Goal: Task Accomplishment & Management: Use online tool/utility

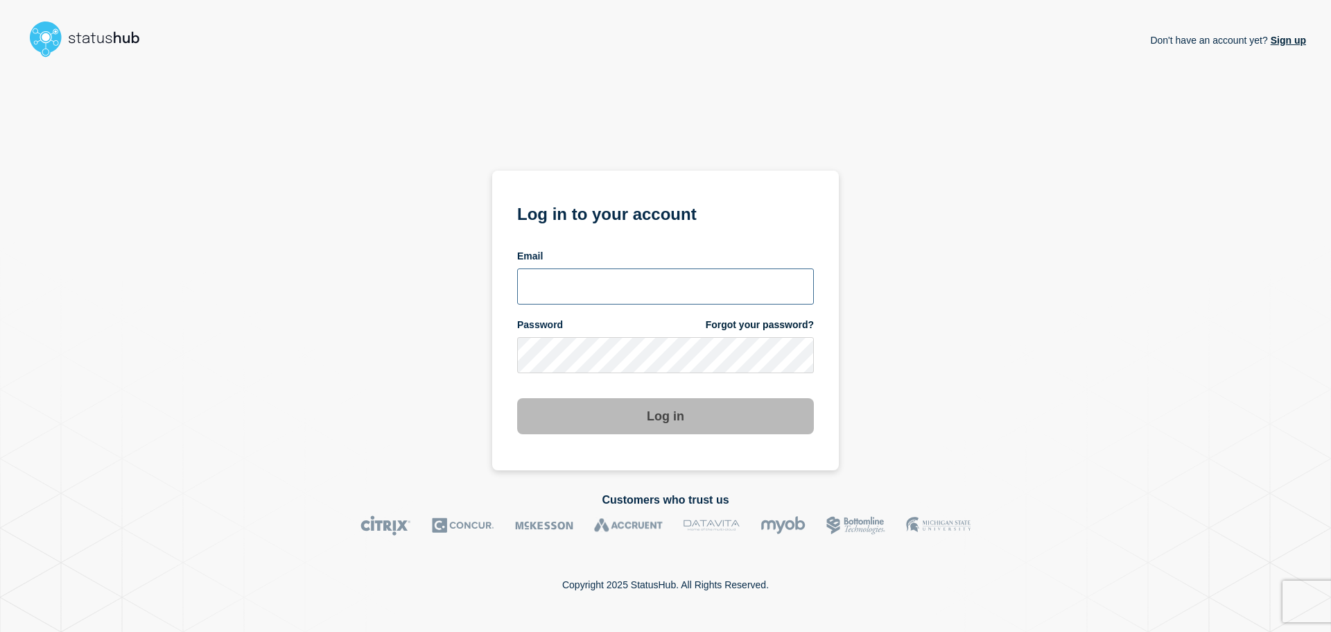
type input "chris.pearse@accruent.com"
click at [887, 332] on div "Don't have an account yet? Sign up Log in to your account Email chris.pearse@ac…" at bounding box center [665, 266] width 1281 height 407
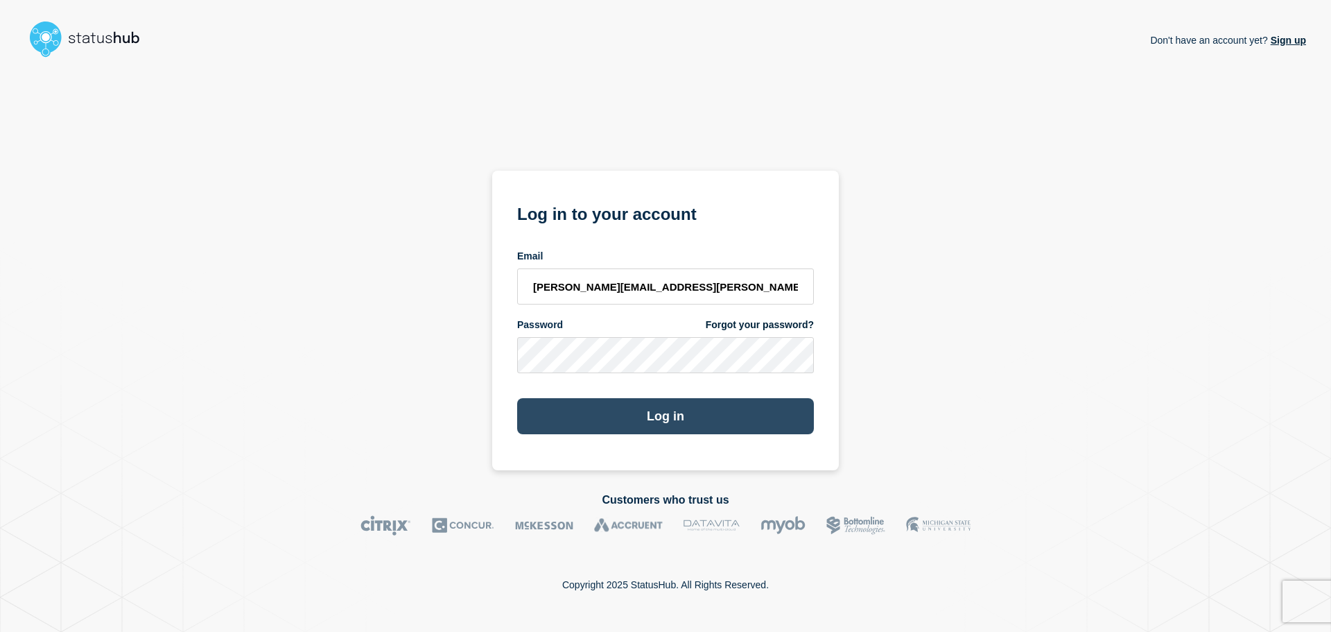
click at [752, 414] on button "Log in" at bounding box center [665, 416] width 297 height 36
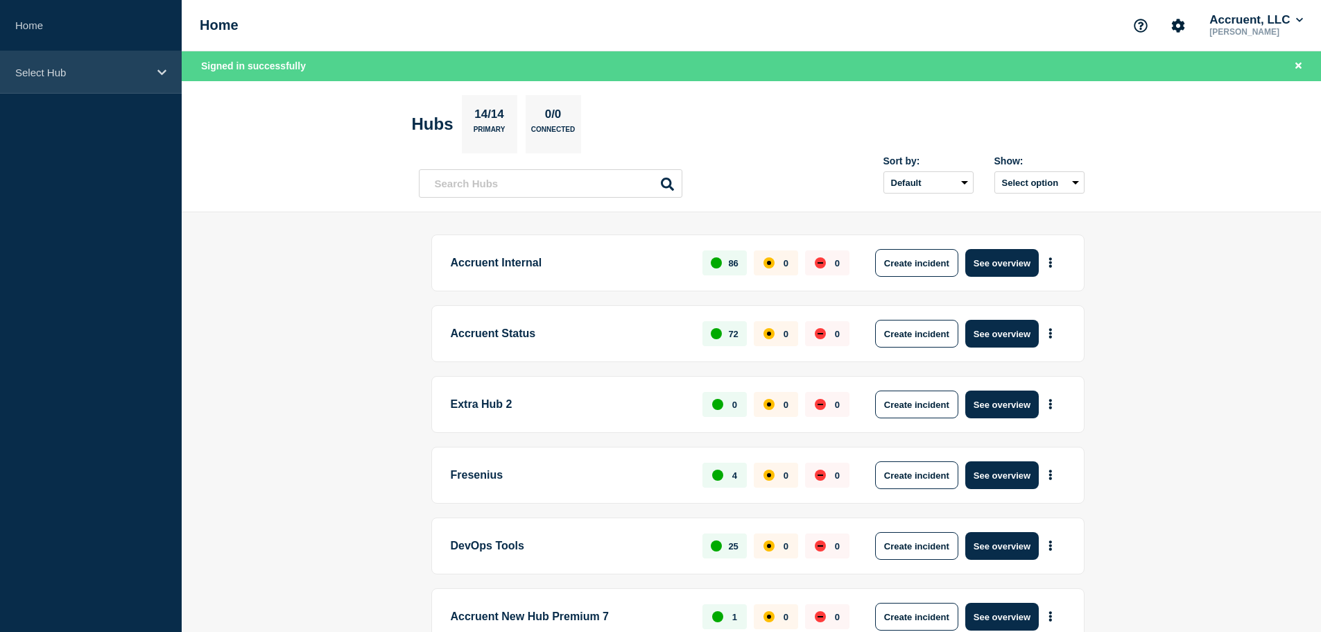
click at [92, 80] on div "Select Hub" at bounding box center [91, 72] width 182 height 42
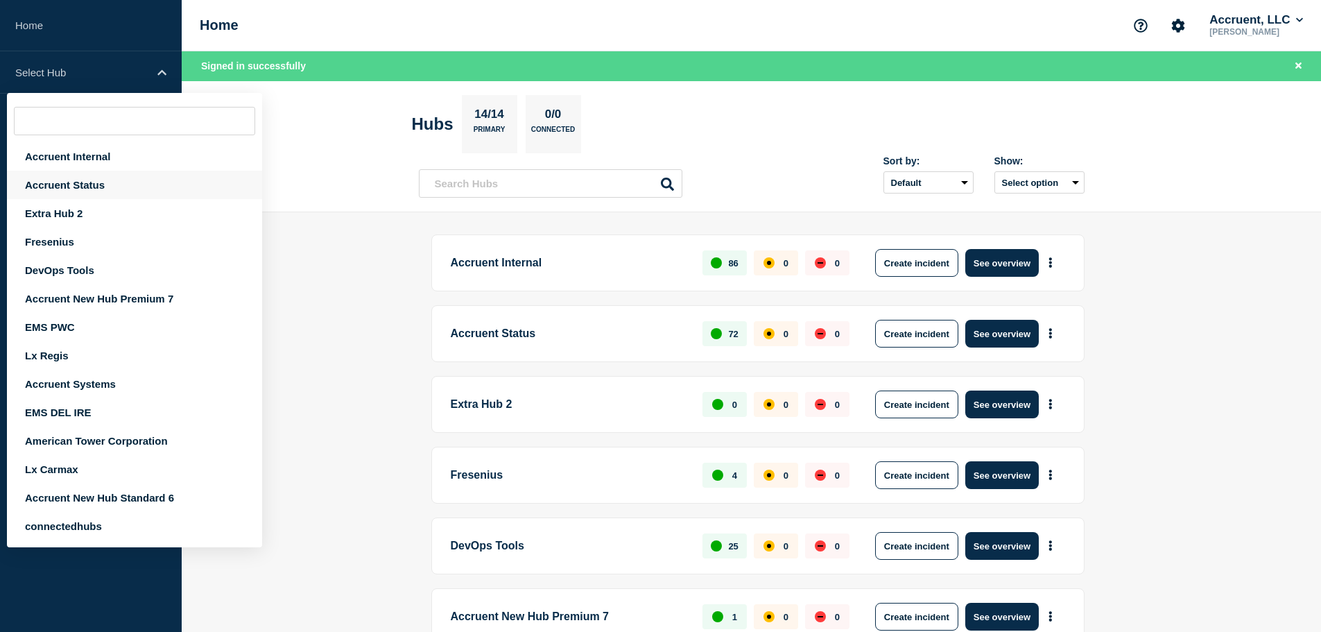
click at [63, 191] on div "Accruent Status" at bounding box center [134, 185] width 255 height 28
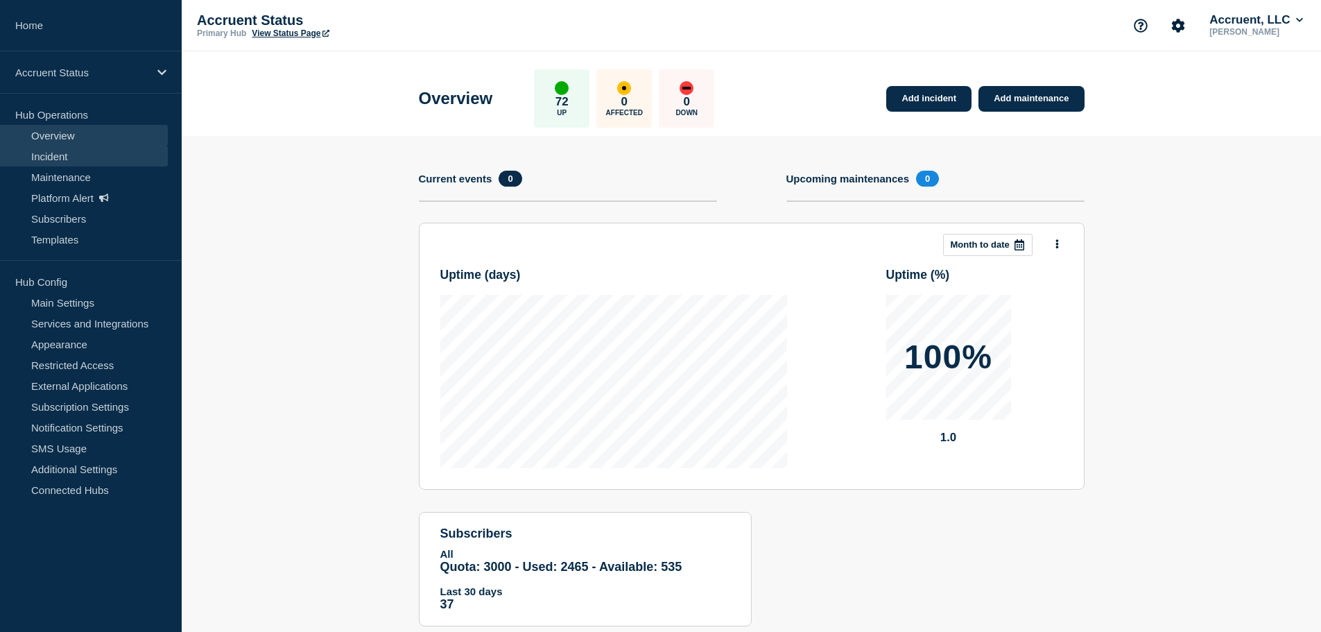
click at [52, 157] on link "Incident" at bounding box center [84, 156] width 168 height 21
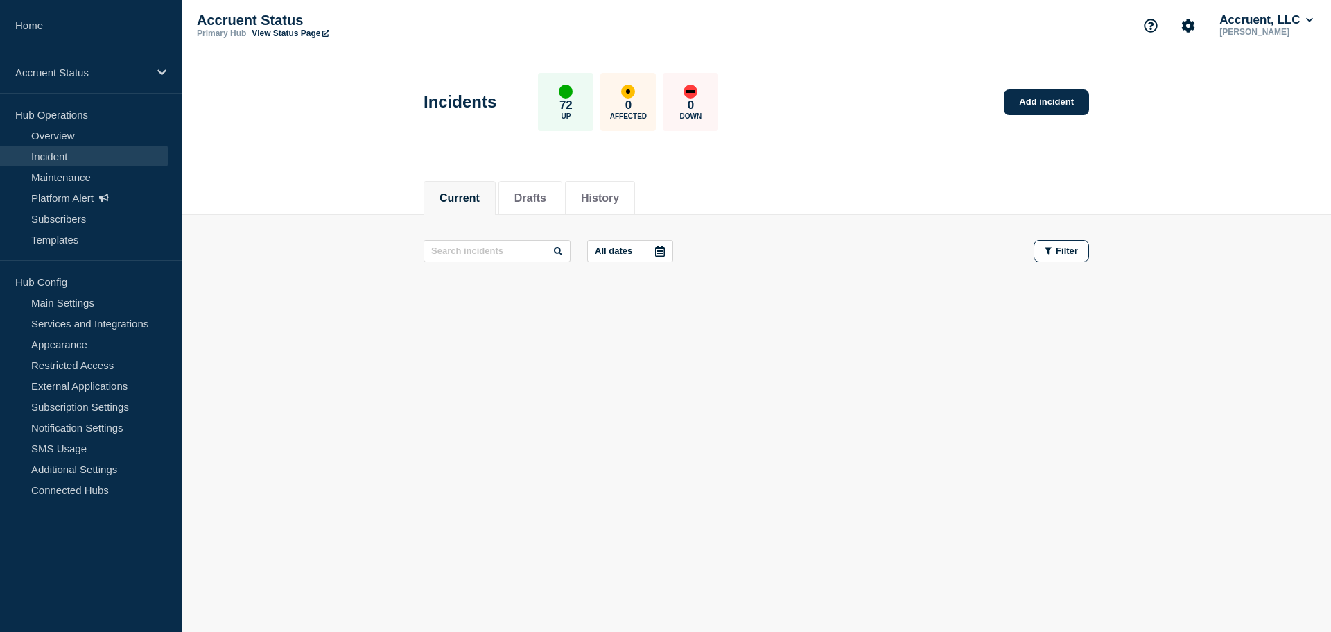
click at [402, 231] on main "All dates Filter" at bounding box center [756, 251] width 1149 height 72
click at [635, 194] on li "History" at bounding box center [600, 198] width 70 height 34
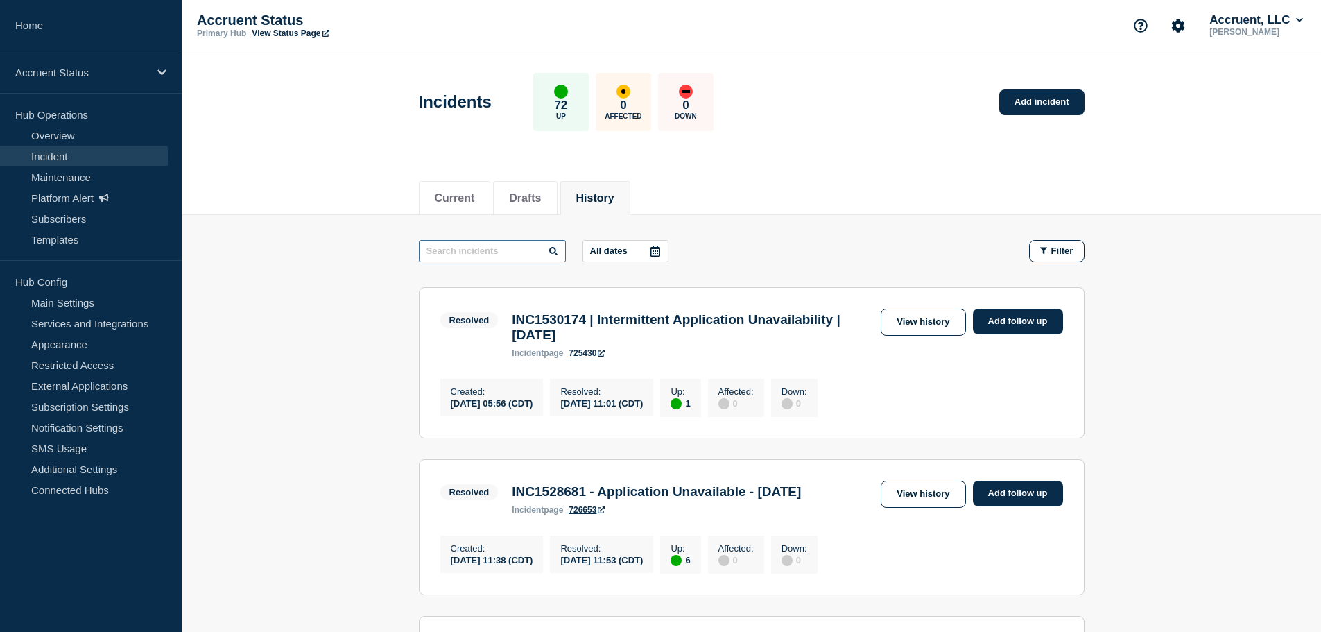
click at [501, 252] on input "text" at bounding box center [492, 251] width 147 height 22
paste input "INC1529905"
type input "INC1529905"
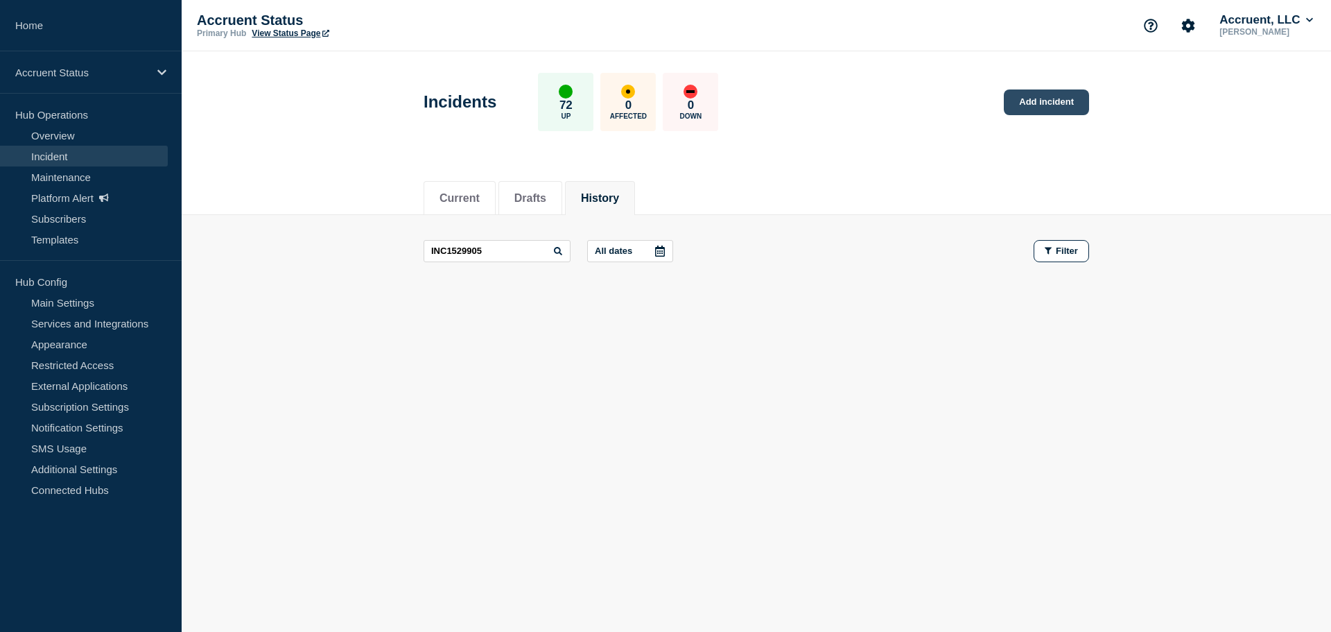
click at [1063, 104] on link "Add incident" at bounding box center [1046, 102] width 85 height 26
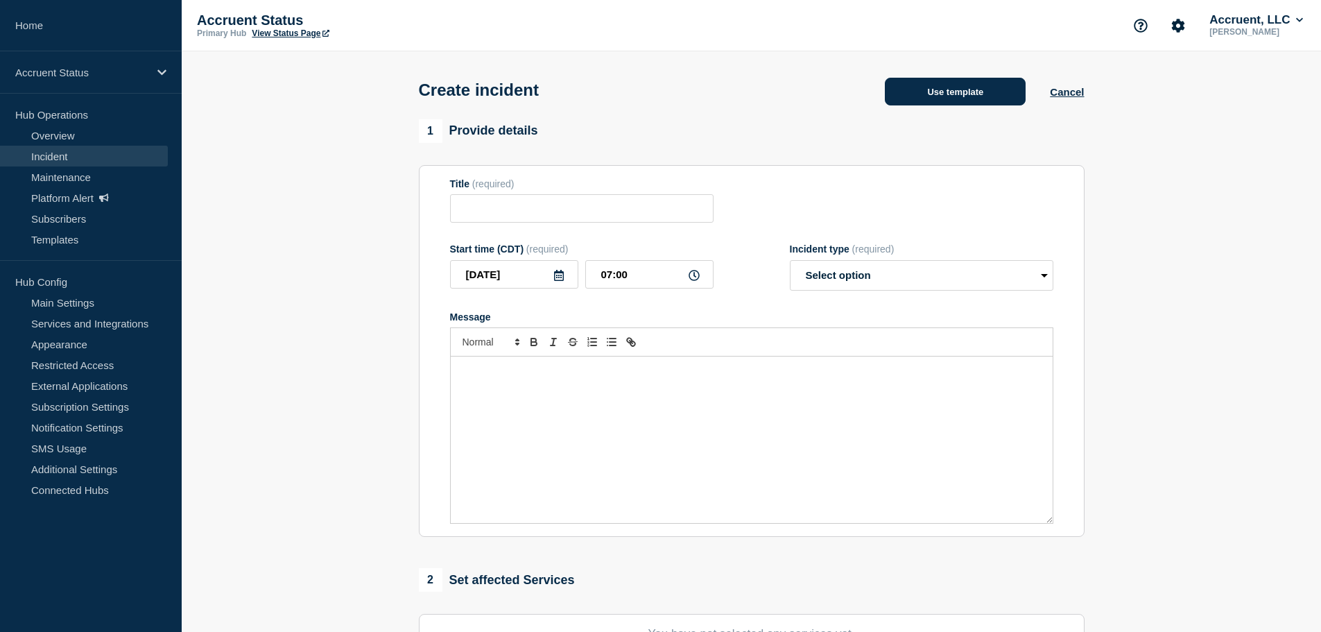
click at [982, 89] on button "Use template" at bounding box center [955, 92] width 141 height 28
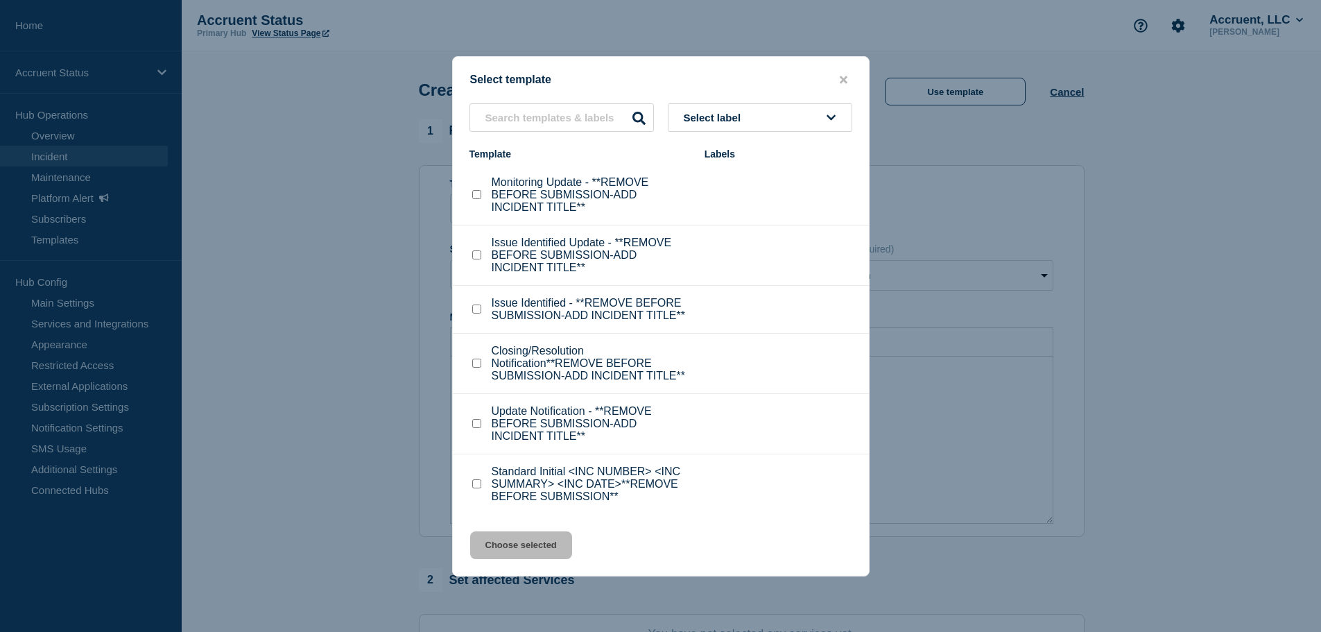
click at [473, 482] on input "Standard Initial <INC NUMBER> <INC SUMMARY> <INC DATE>**REMOVE BEFORE SUBMISSIO…" at bounding box center [476, 483] width 9 height 9
checkbox input "true"
click at [511, 543] on button "Choose selected" at bounding box center [521, 545] width 102 height 28
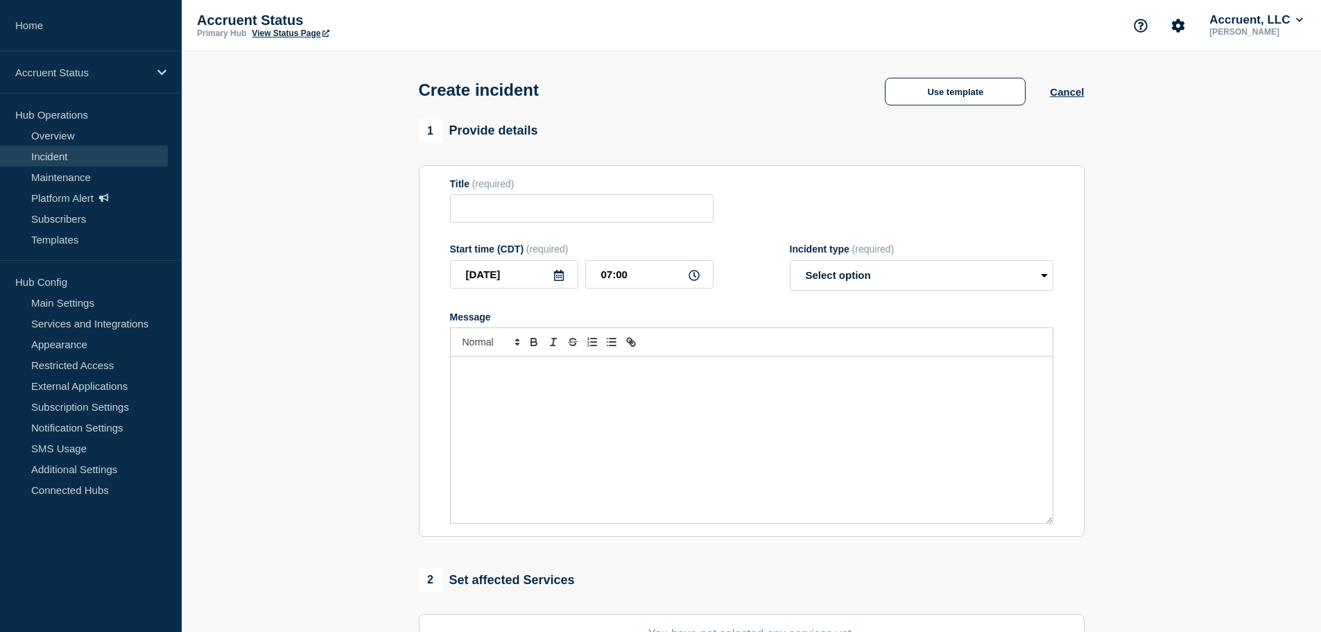
type input "Standard Initial <INC NUMBER> <INC SUMMARY> <INC DATE>**REMOVE BEFORE SUBMISSIO…"
select select "investigating"
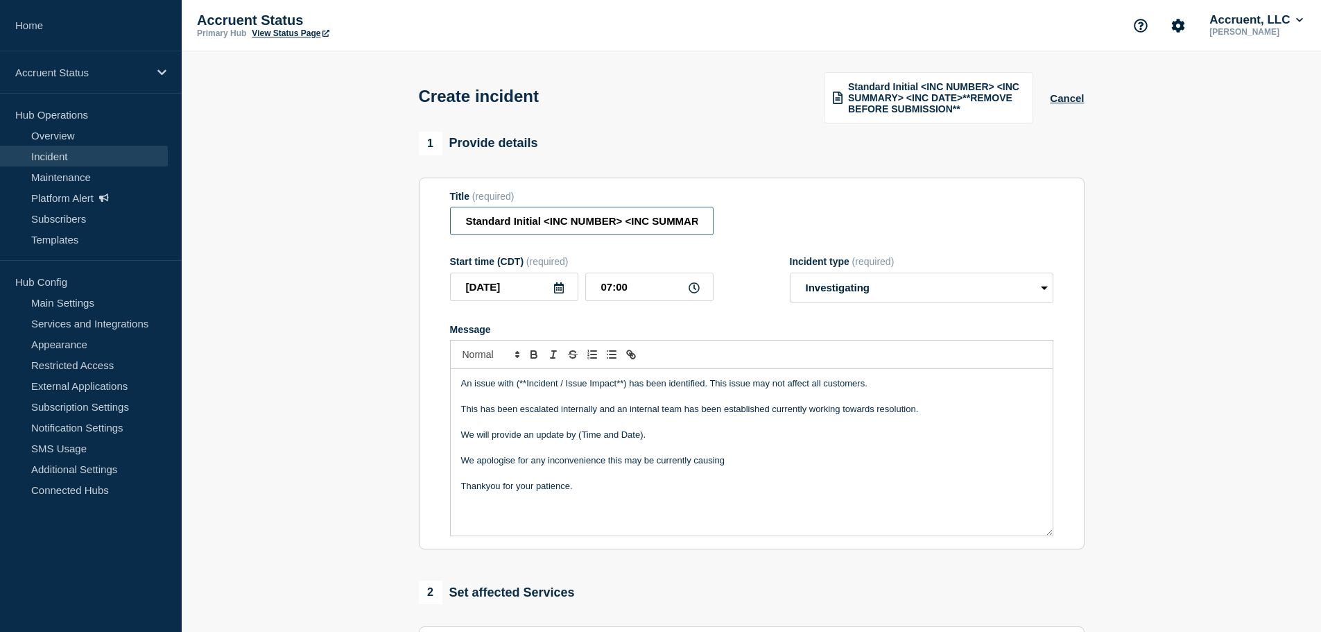
drag, startPoint x: 619, startPoint y: 220, endPoint x: 386, endPoint y: 225, distance: 233.0
click at [390, 225] on section "1 Provide details Title (required) Standard Initial <INC NUMBER> <INC SUMMARY> …" at bounding box center [751, 529] width 1139 height 794
paste input "INC1529905"
type input "INC1529905 - Application Unavailability - 23rd September 2025"
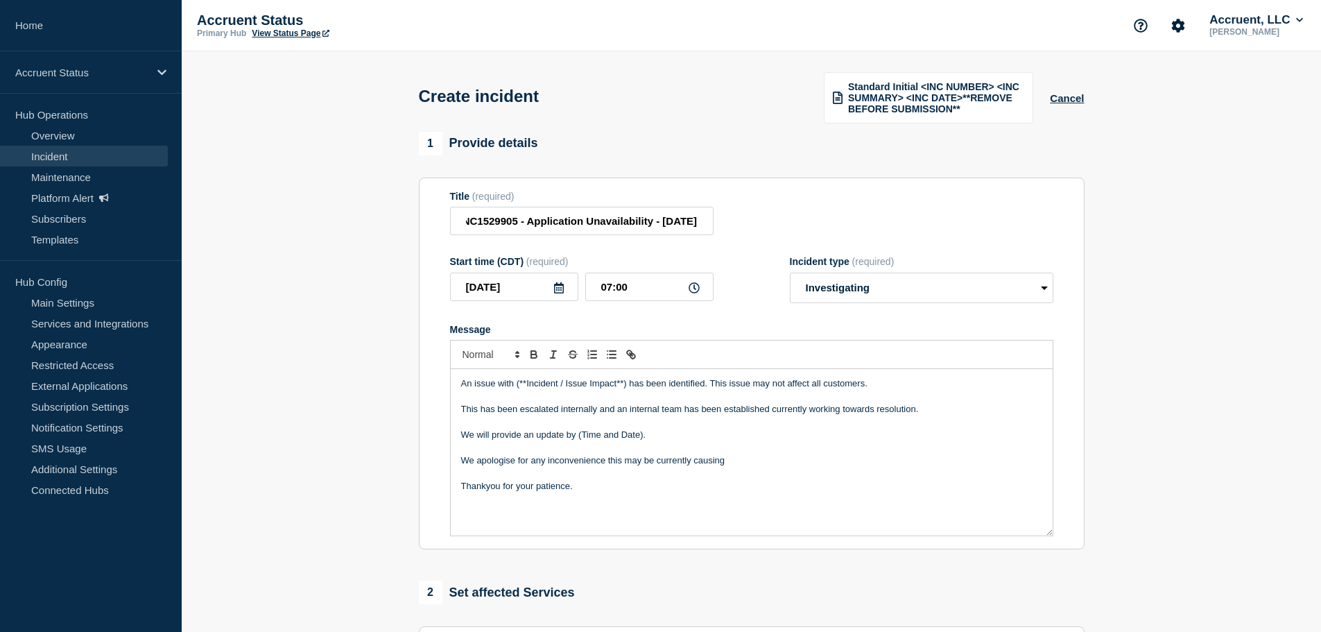
click at [559, 288] on icon at bounding box center [559, 287] width 10 height 11
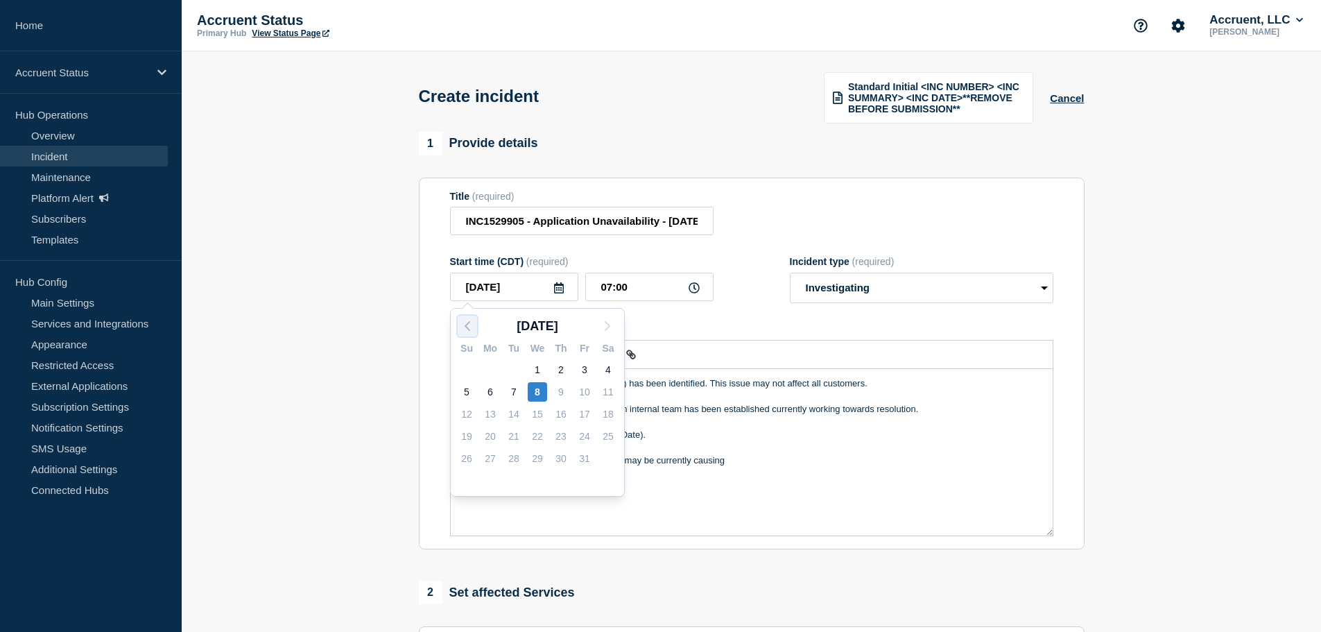
click at [470, 331] on icon "button" at bounding box center [467, 326] width 17 height 17
click at [509, 435] on div "23" at bounding box center [513, 435] width 19 height 19
type input "2025-09-23"
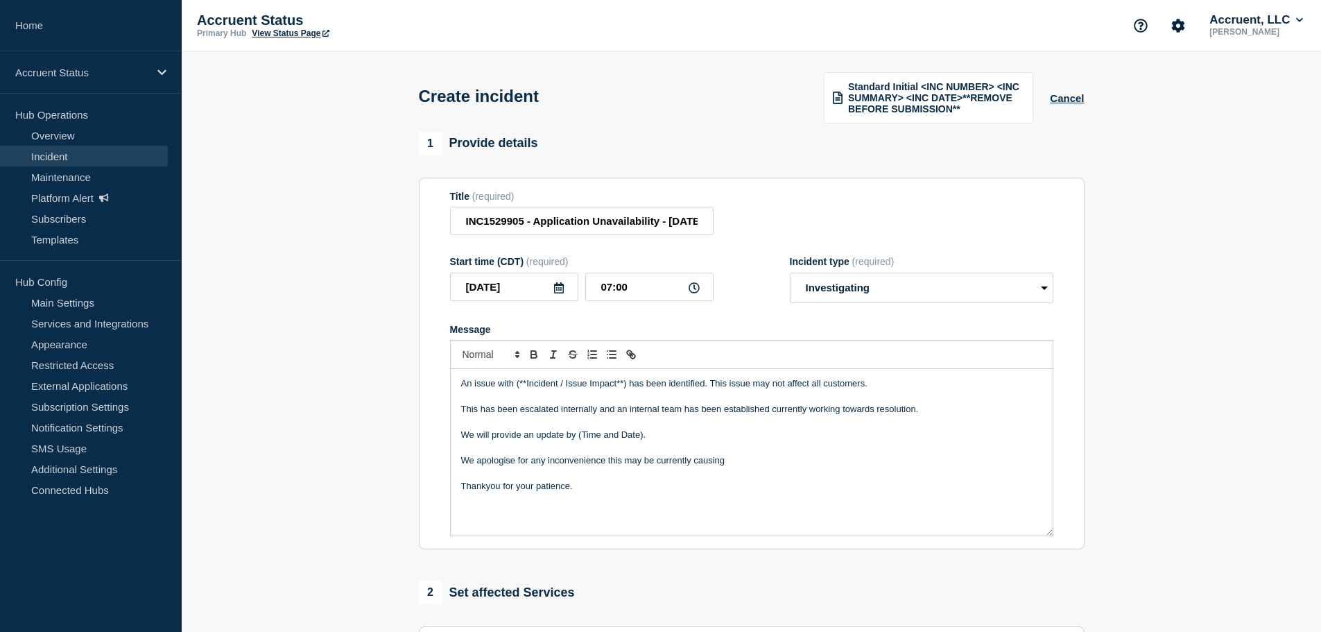
click at [697, 289] on icon at bounding box center [693, 287] width 11 height 11
click at [602, 287] on input "07:00" at bounding box center [649, 286] width 128 height 28
type input "19:00"
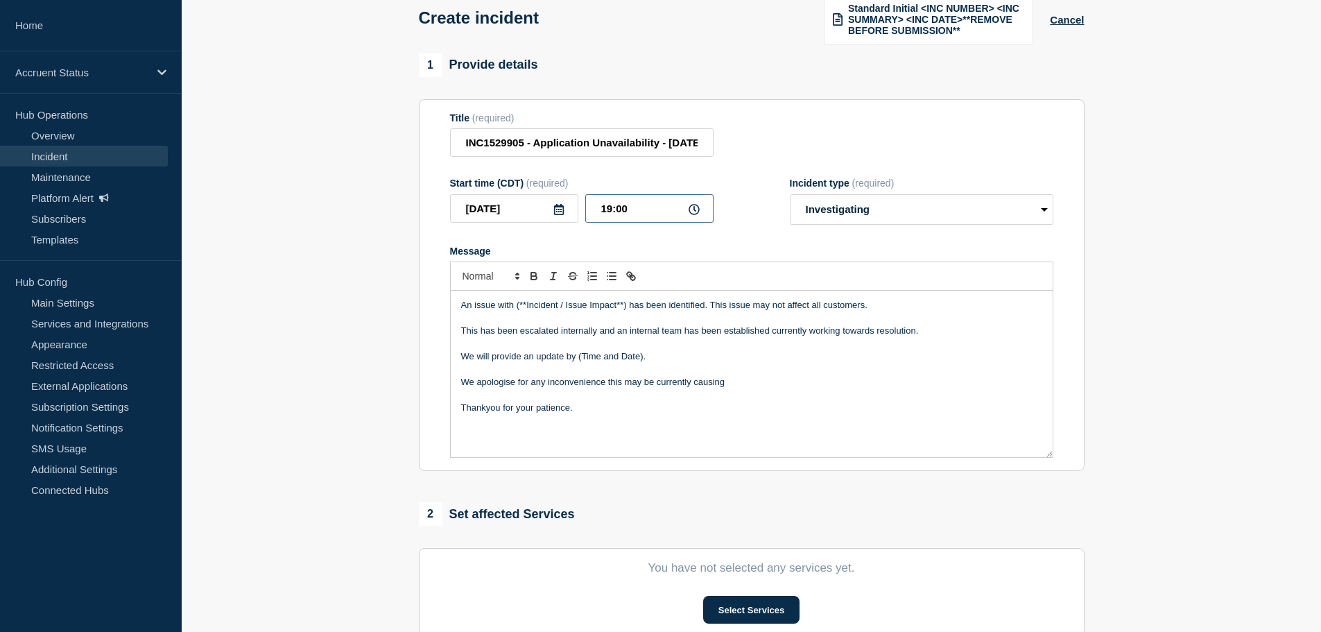
scroll to position [208, 0]
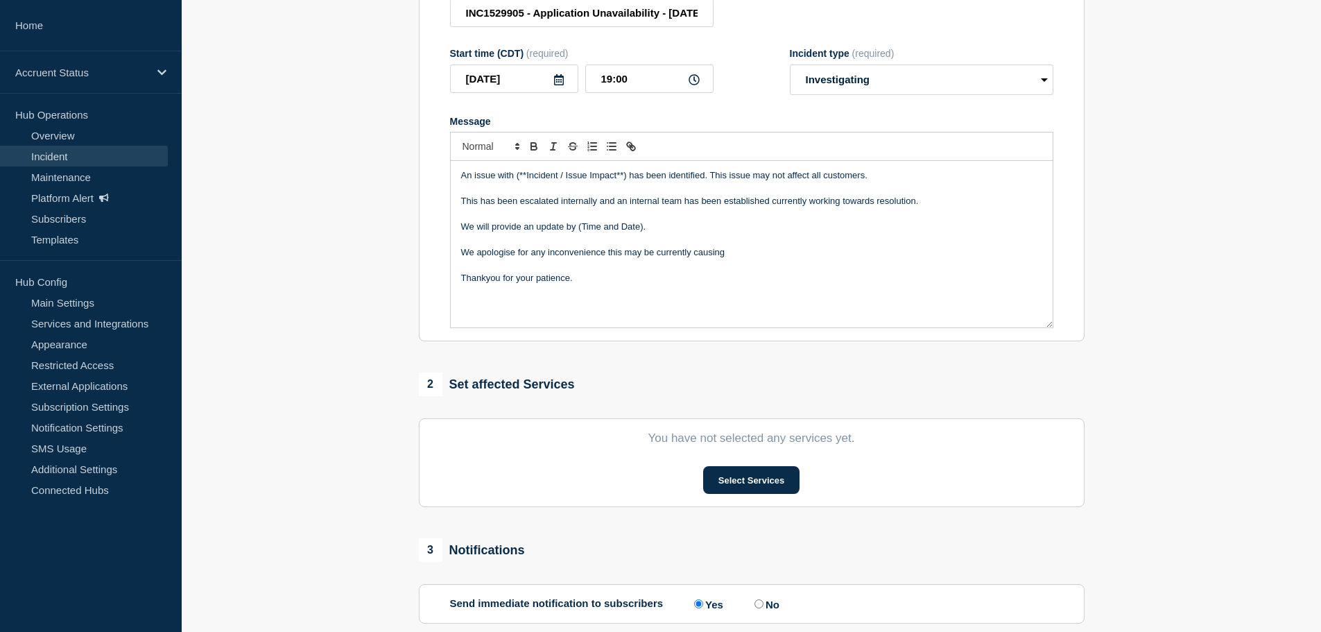
click at [763, 605] on input "No" at bounding box center [758, 603] width 9 height 9
radio input "true"
radio input "false"
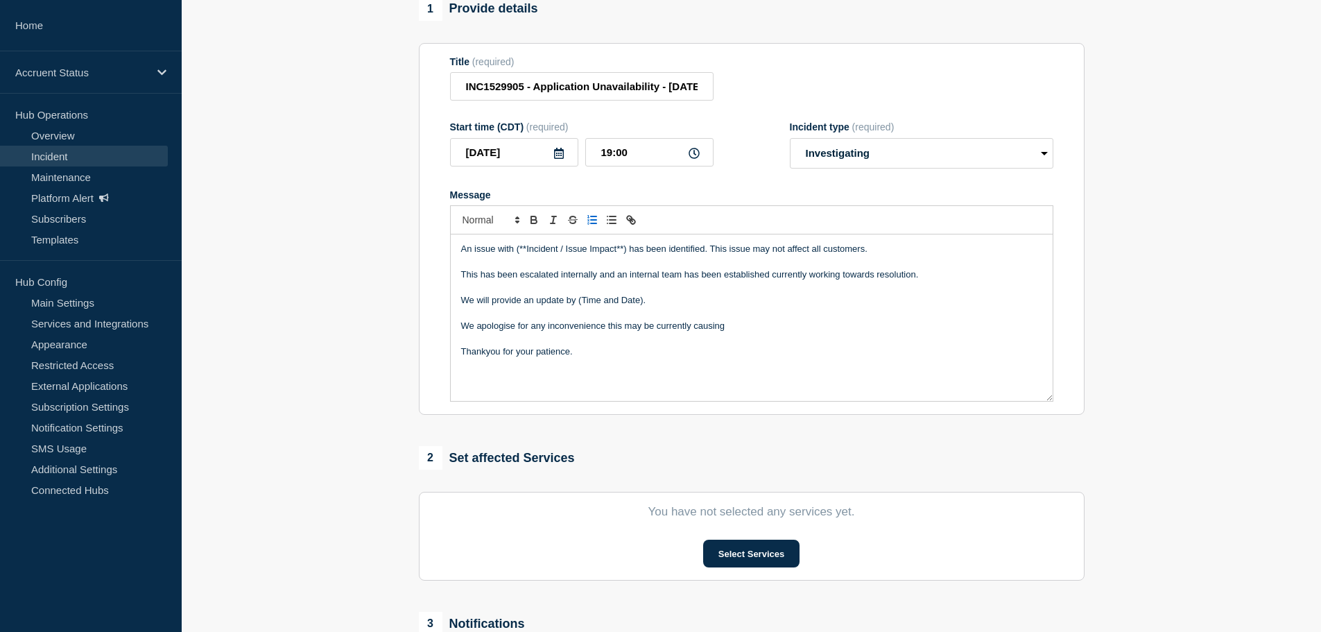
scroll to position [69, 0]
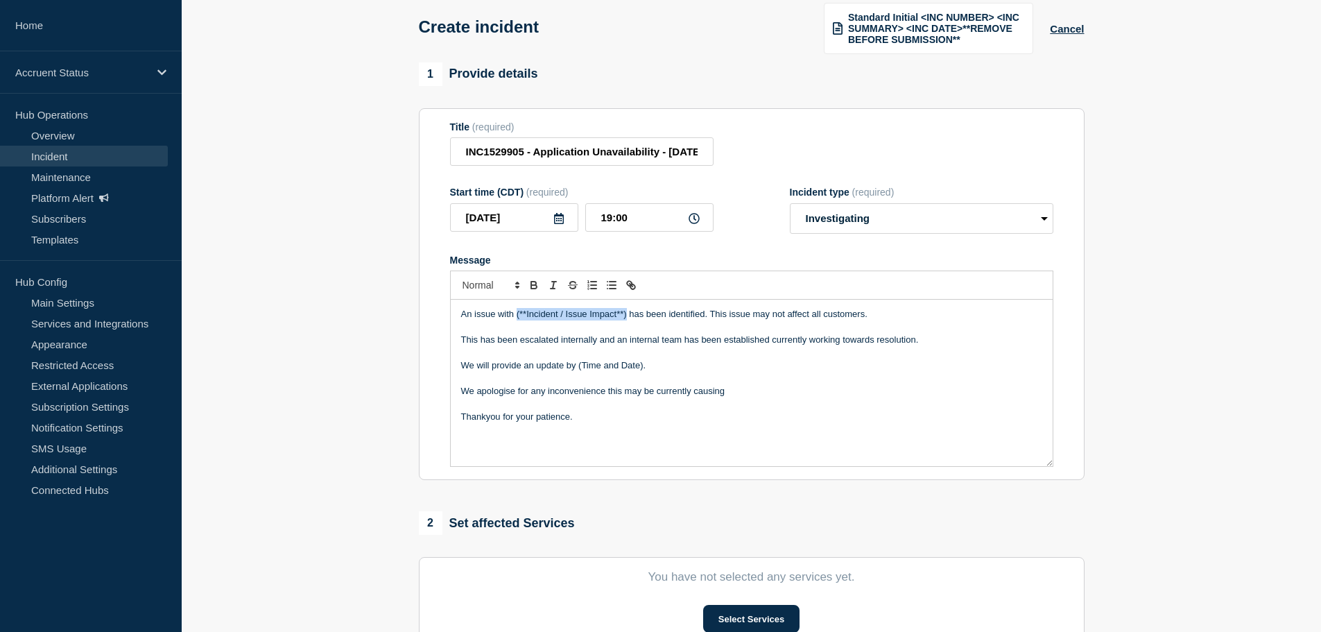
drag, startPoint x: 516, startPoint y: 313, endPoint x: 627, endPoint y: 315, distance: 111.7
click at [627, 315] on p "An issue with (**Incident / Issue Impact**) has been identified. This issue may…" at bounding box center [751, 314] width 581 height 12
click at [626, 315] on p "An issue with application unavailability has been identified. This issue may no…" at bounding box center [751, 314] width 581 height 12
drag, startPoint x: 653, startPoint y: 365, endPoint x: 428, endPoint y: 374, distance: 225.5
click at [428, 374] on section "Title (required) INC1529905 - Application Unavailability - 23rd September 2025 …" at bounding box center [752, 294] width 666 height 372
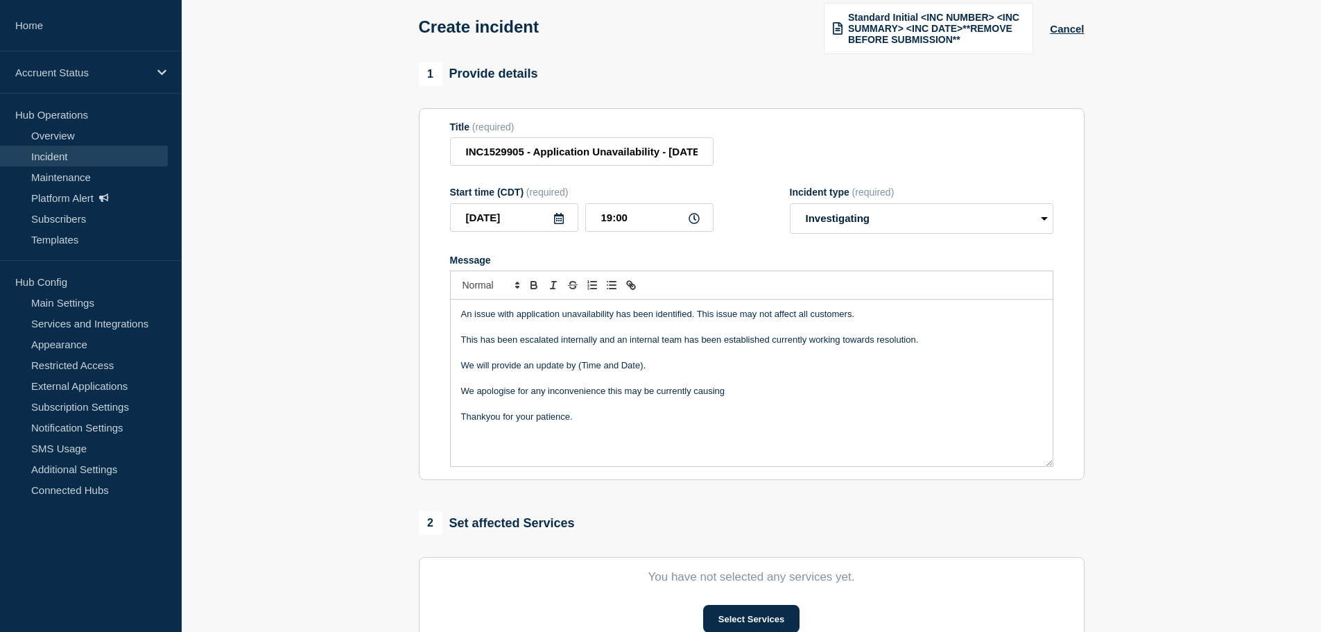
click at [542, 367] on p "We will provide an update by (Time and Date)." at bounding box center [751, 365] width 581 height 12
drag, startPoint x: 566, startPoint y: 366, endPoint x: 446, endPoint y: 368, distance: 120.0
click at [446, 368] on section "Title (required) INC1529905 - Application Unavailability - 23rd September 2025 …" at bounding box center [752, 294] width 666 height 372
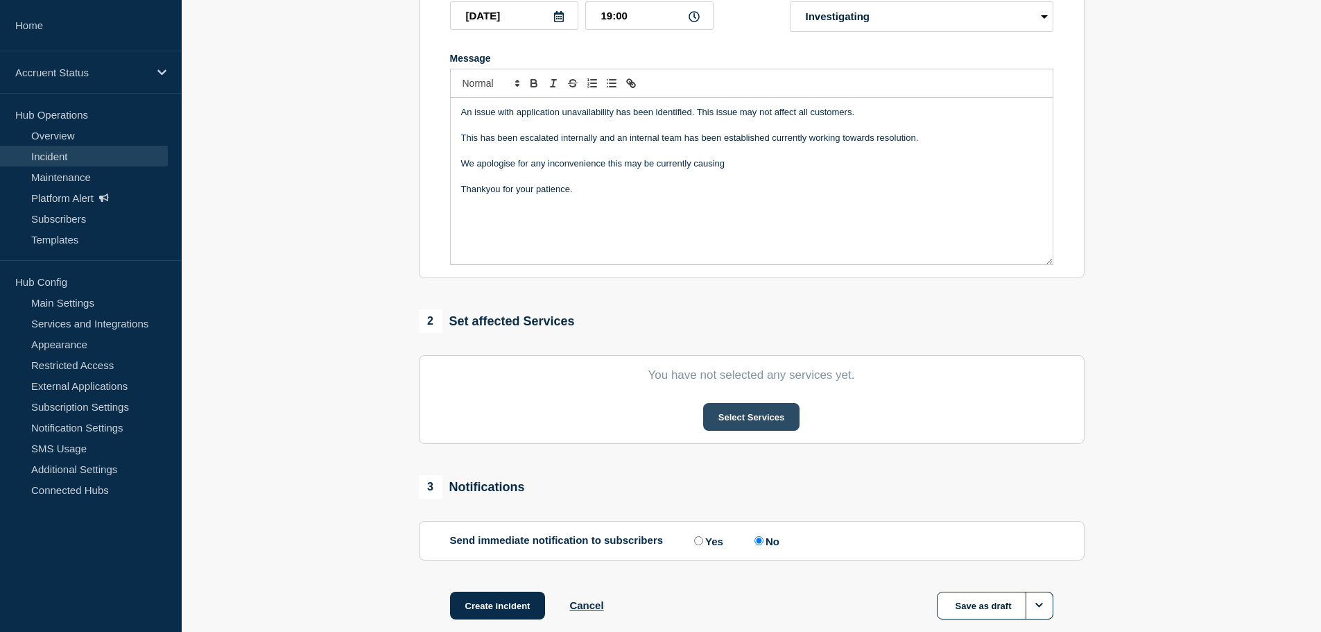
scroll to position [277, 0]
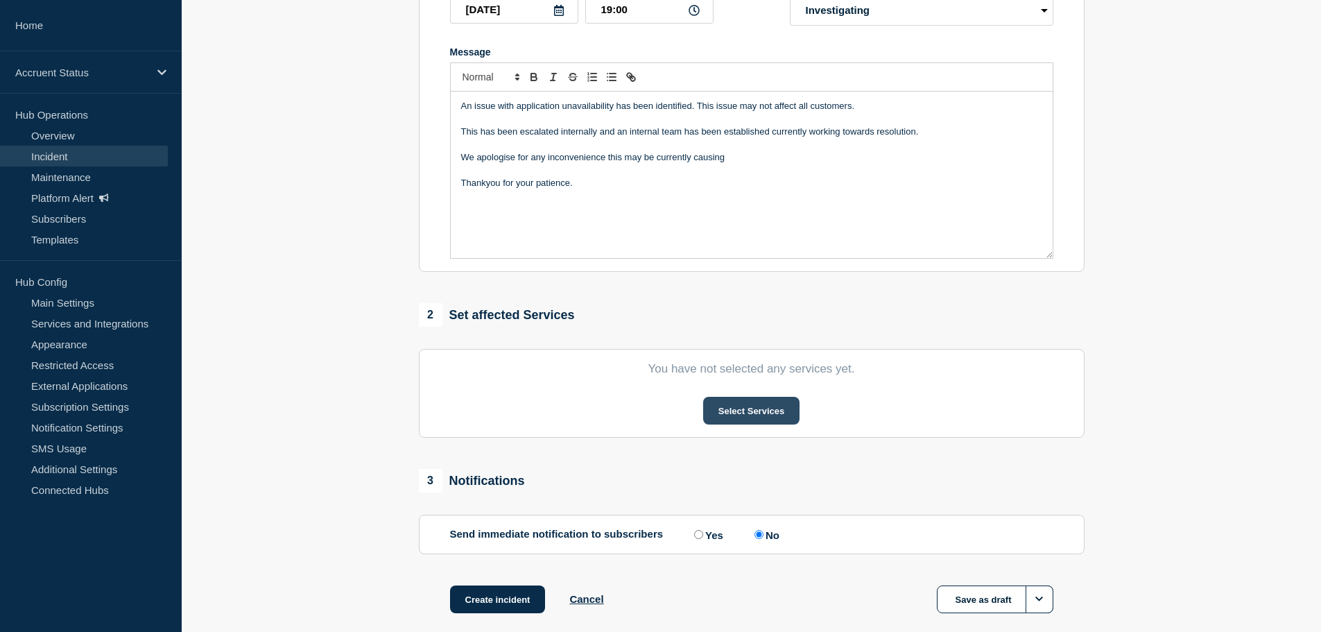
click at [756, 414] on button "Select Services" at bounding box center [751, 411] width 96 height 28
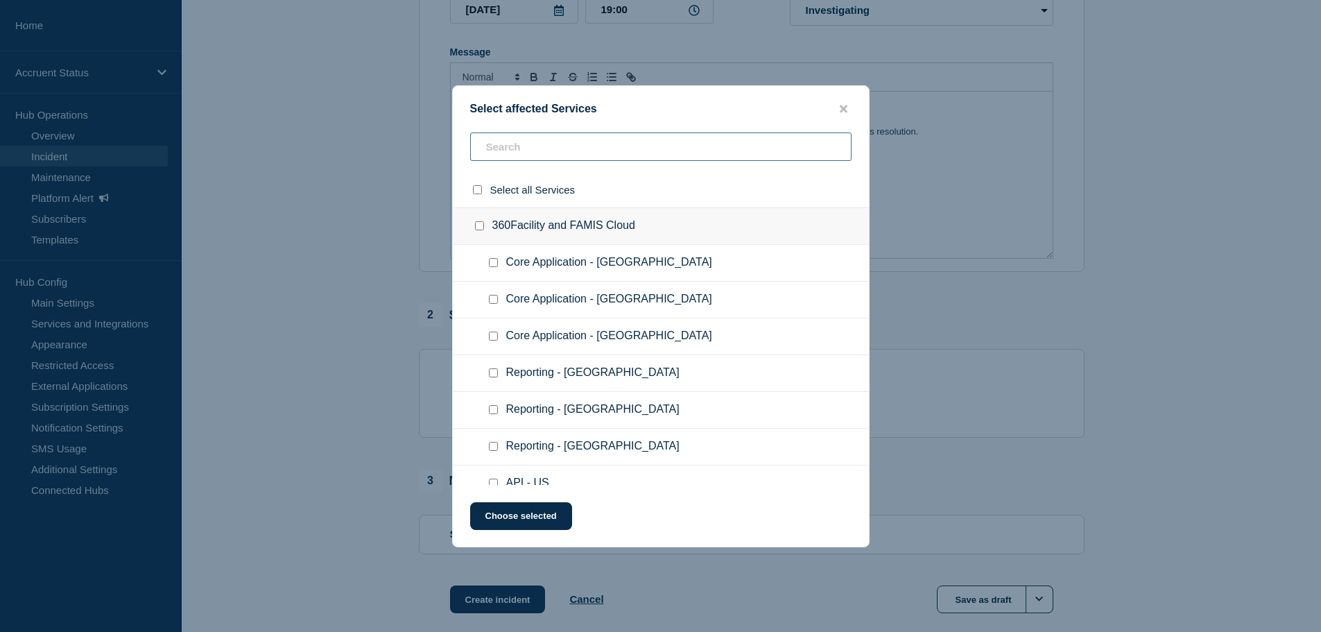
click at [526, 140] on input "text" at bounding box center [660, 146] width 381 height 28
type input "famis"
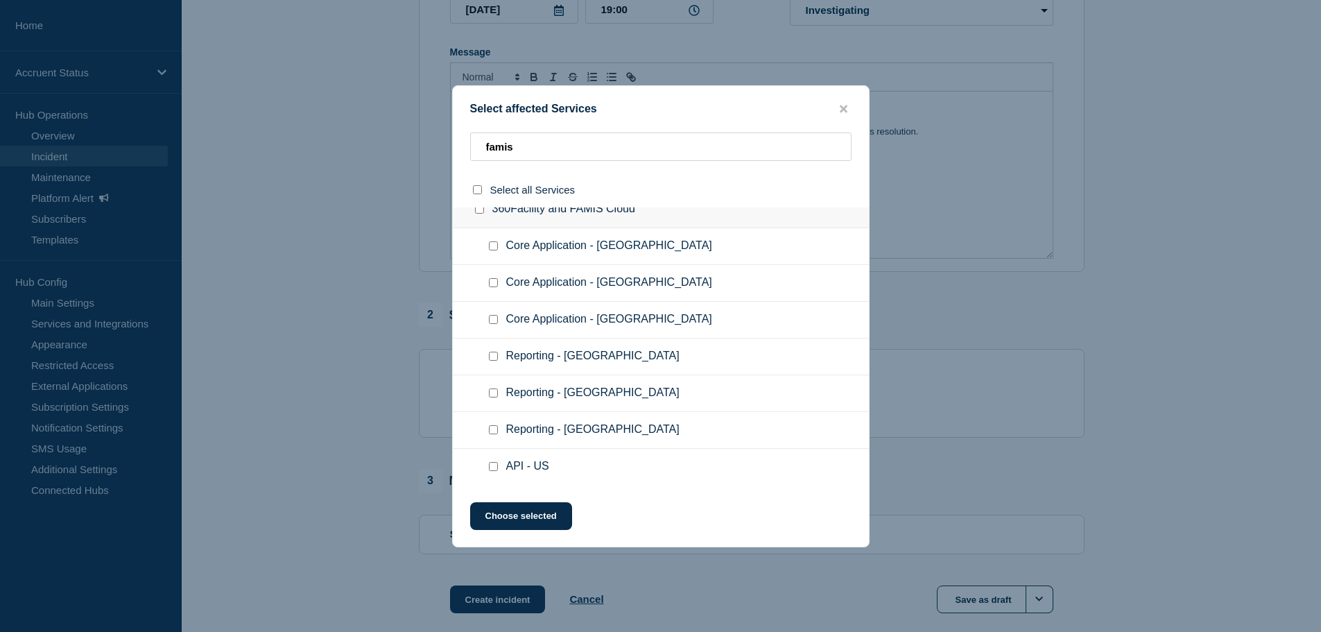
scroll to position [19, 0]
click at [492, 247] on input "Core Application - US checkbox" at bounding box center [493, 243] width 9 height 9
checkbox input "true"
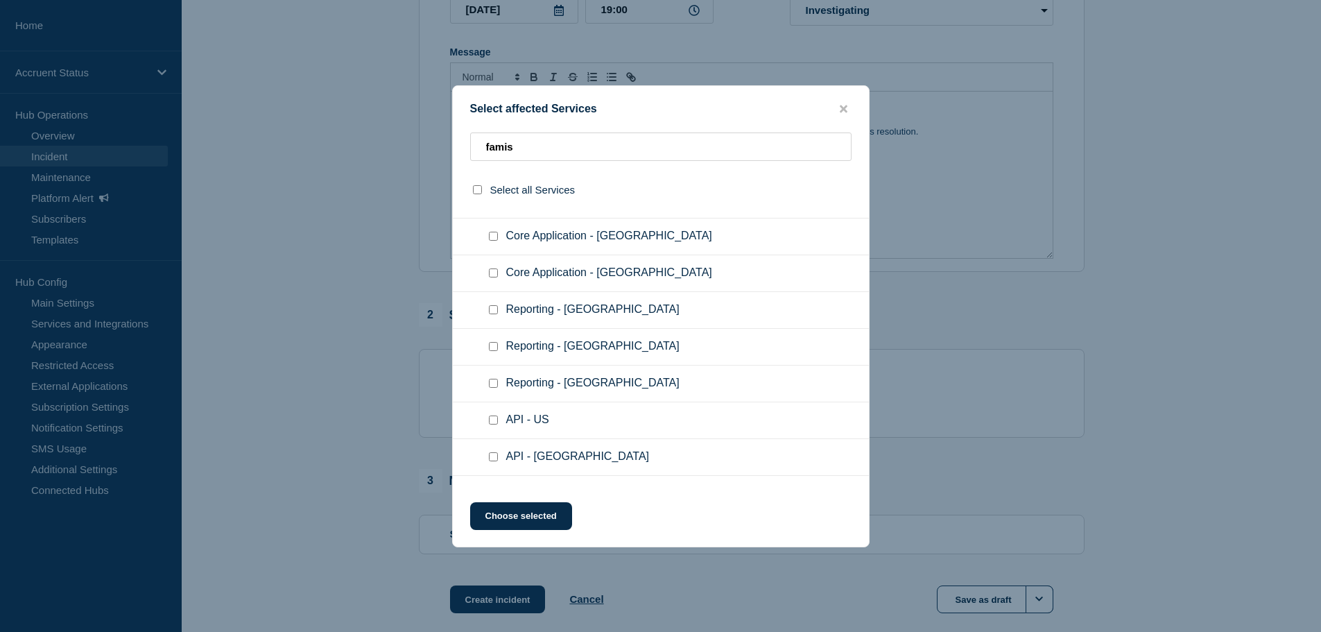
scroll to position [88, 0]
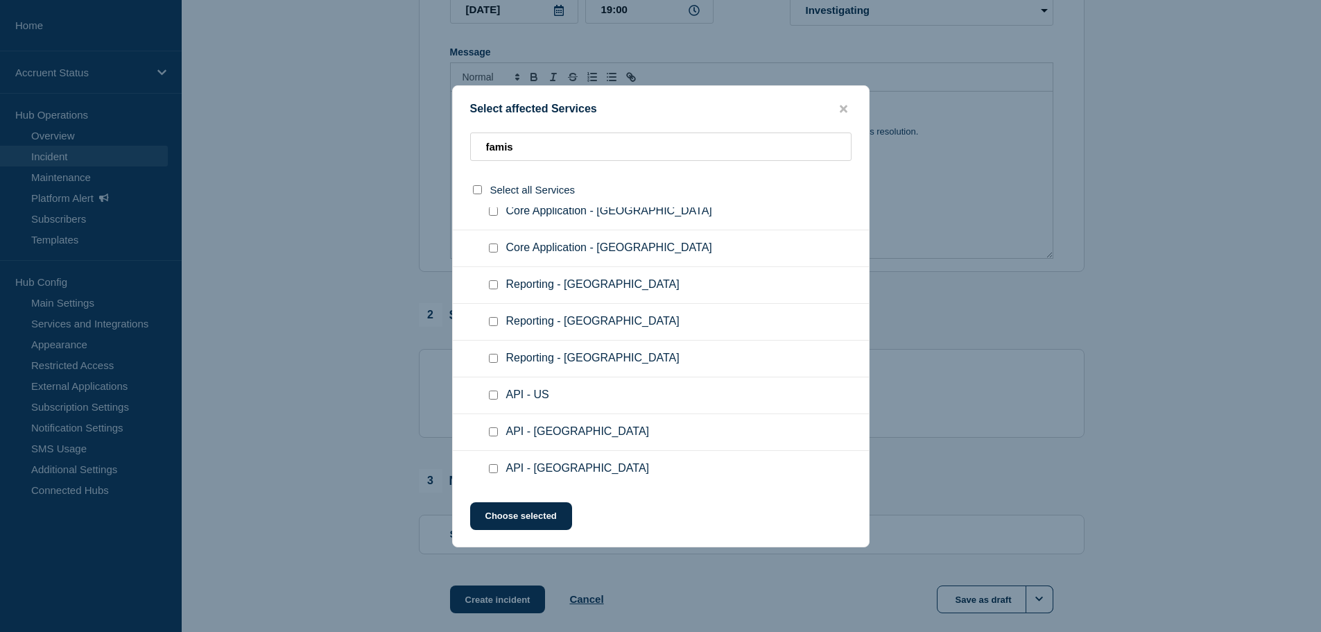
click at [492, 289] on input "Reporting - US checkbox" at bounding box center [493, 284] width 9 height 9
checkbox input "true"
click at [492, 395] on input "API - US checkbox" at bounding box center [493, 394] width 9 height 9
checkbox input "true"
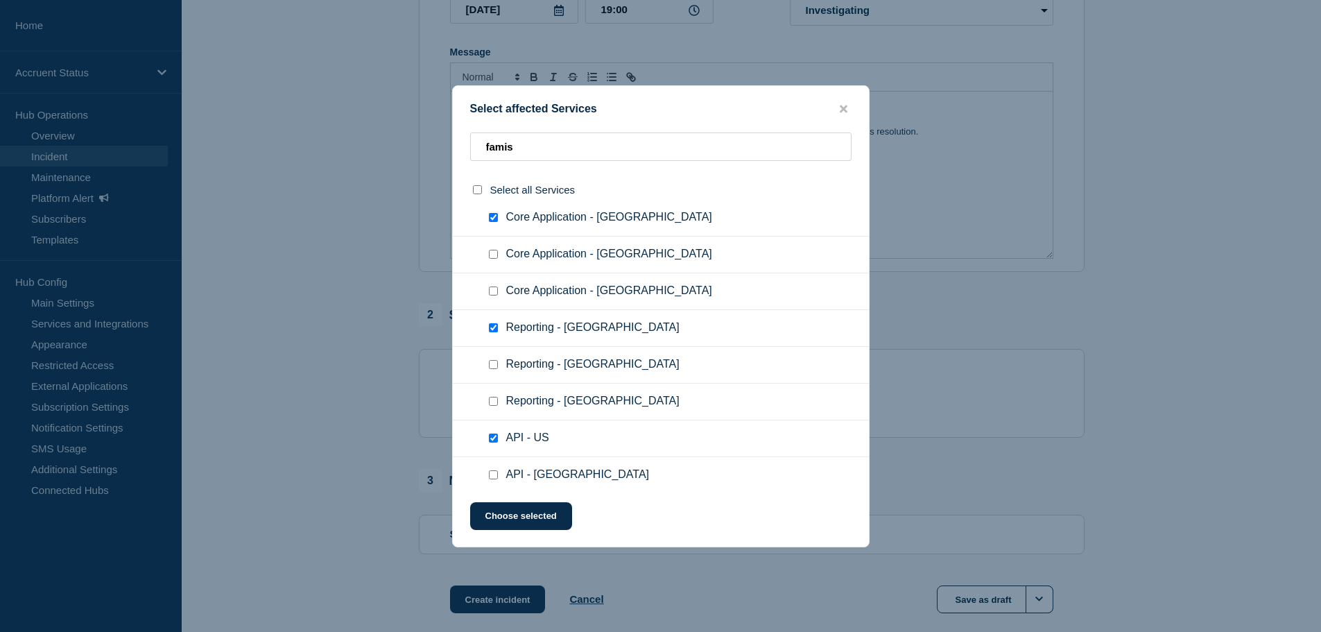
scroll to position [91, 0]
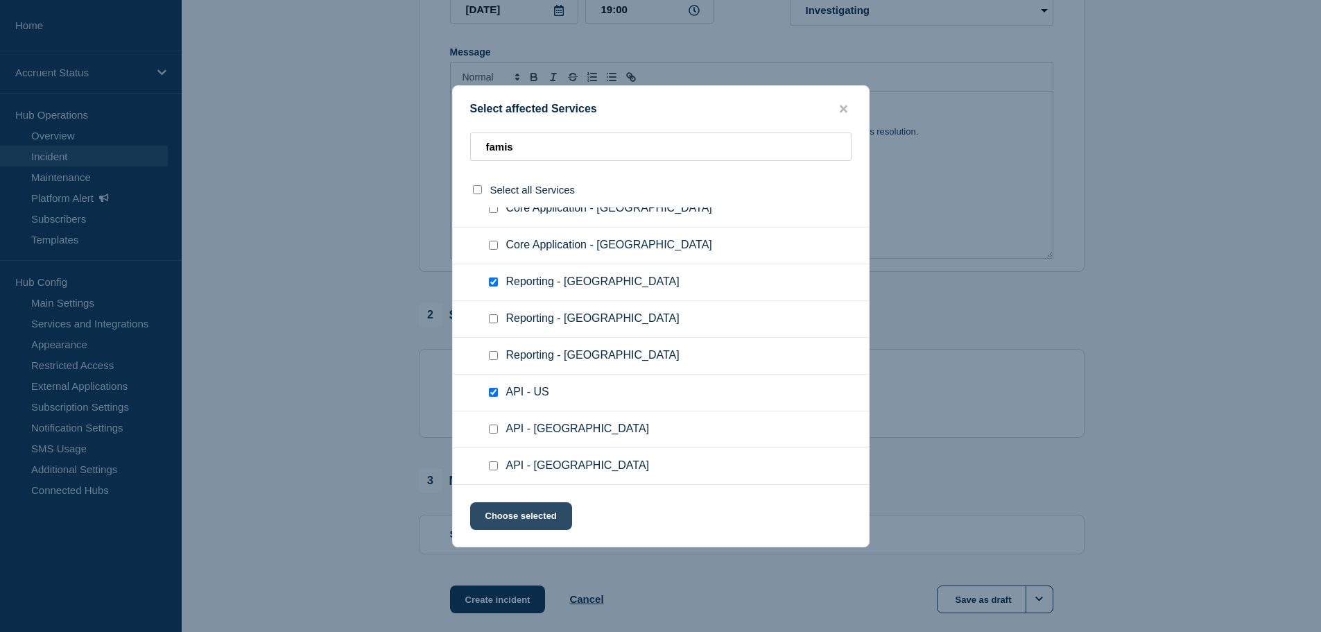
click at [523, 507] on button "Choose selected" at bounding box center [521, 516] width 102 height 28
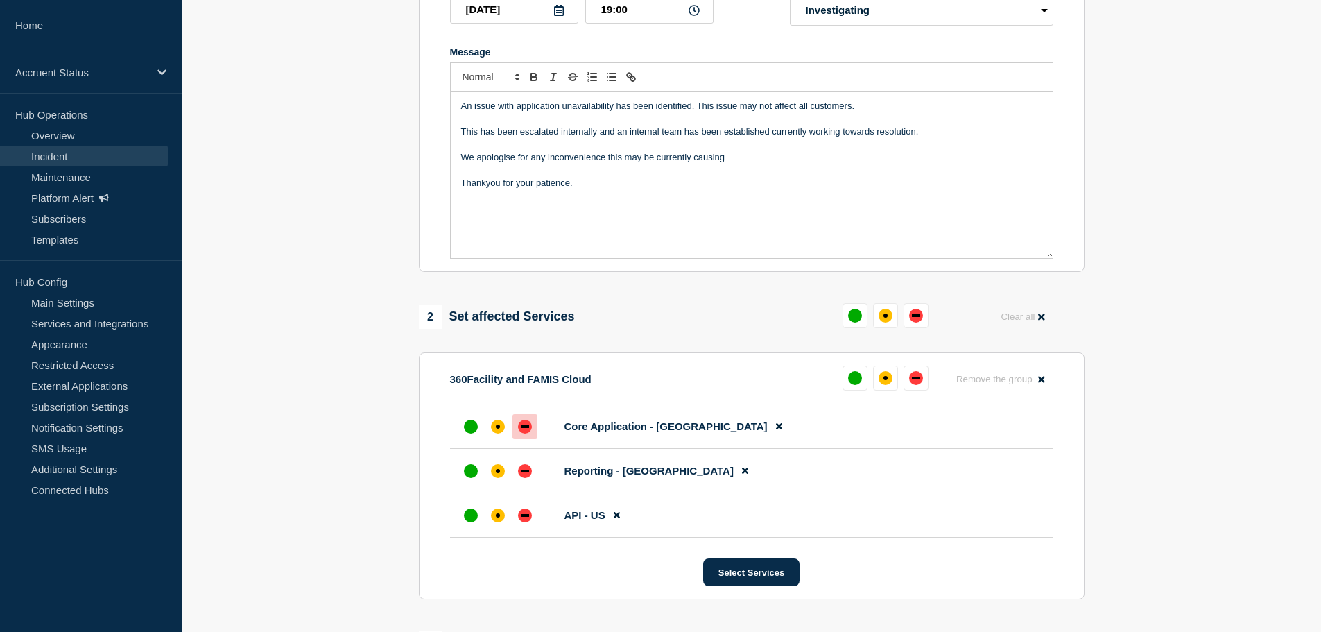
click at [526, 432] on div "down" at bounding box center [525, 426] width 14 height 14
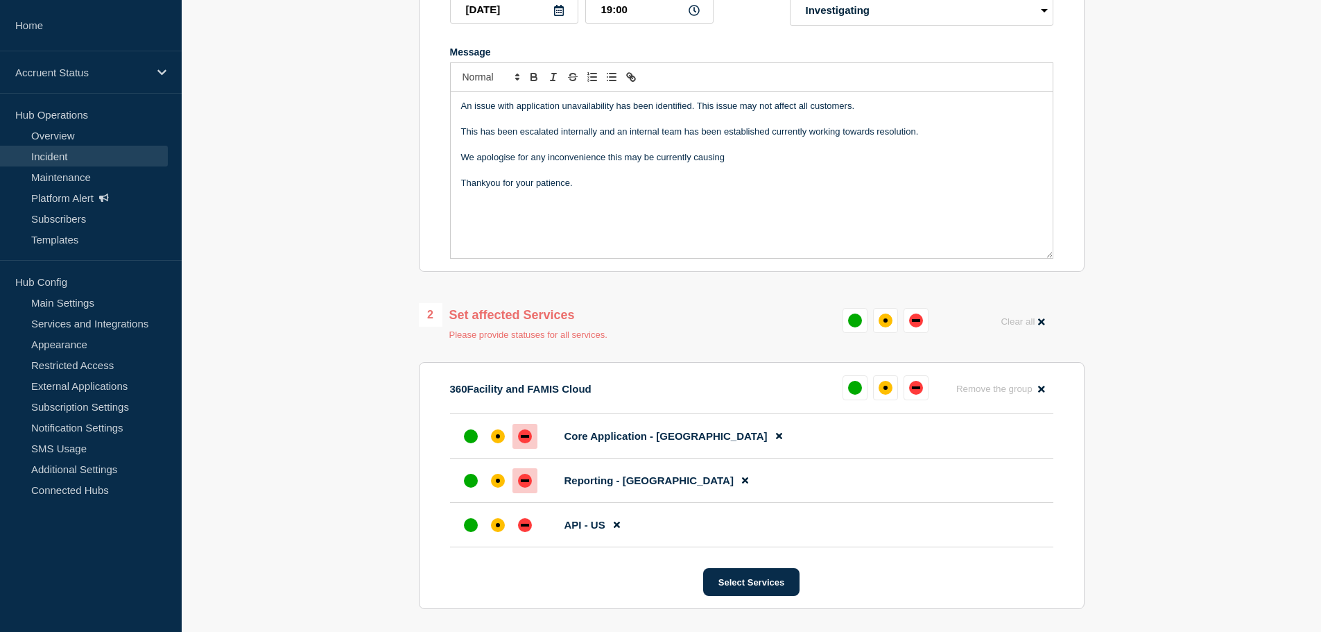
click at [524, 480] on div "down" at bounding box center [525, 480] width 8 height 3
click at [526, 528] on div "down" at bounding box center [525, 525] width 14 height 14
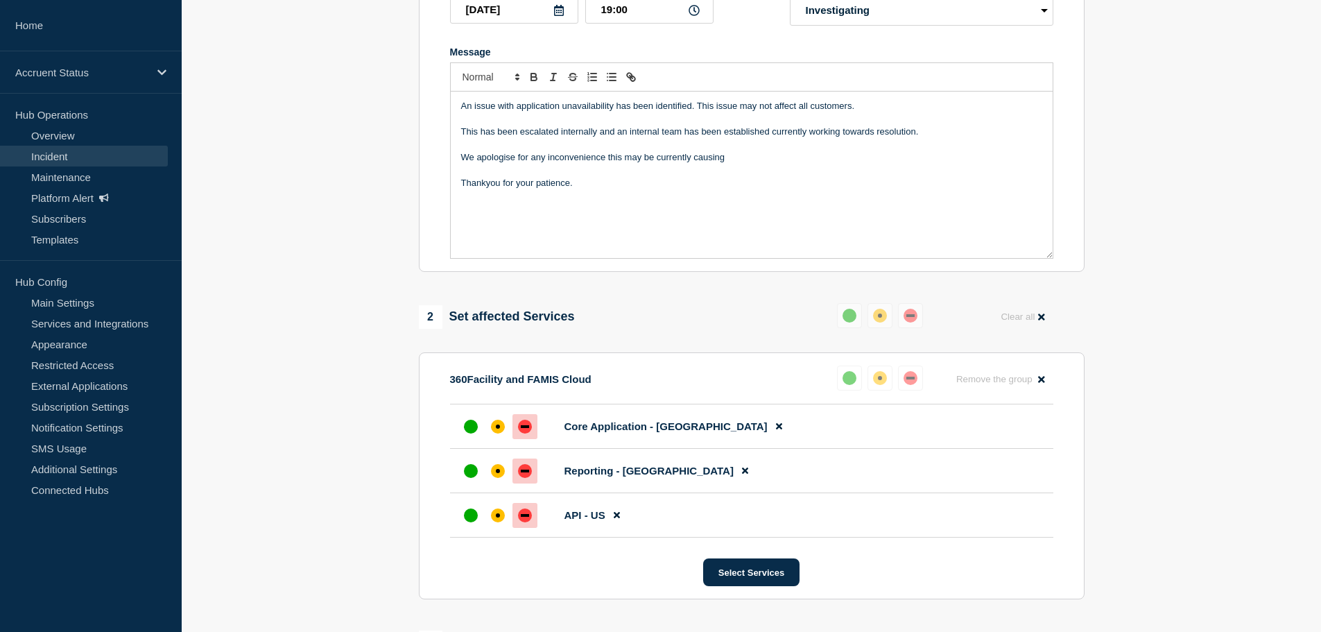
click at [1228, 347] on section "1 Provide details Title (required) INC1529905 - Application Unavailability - 23…" at bounding box center [751, 331] width 1139 height 955
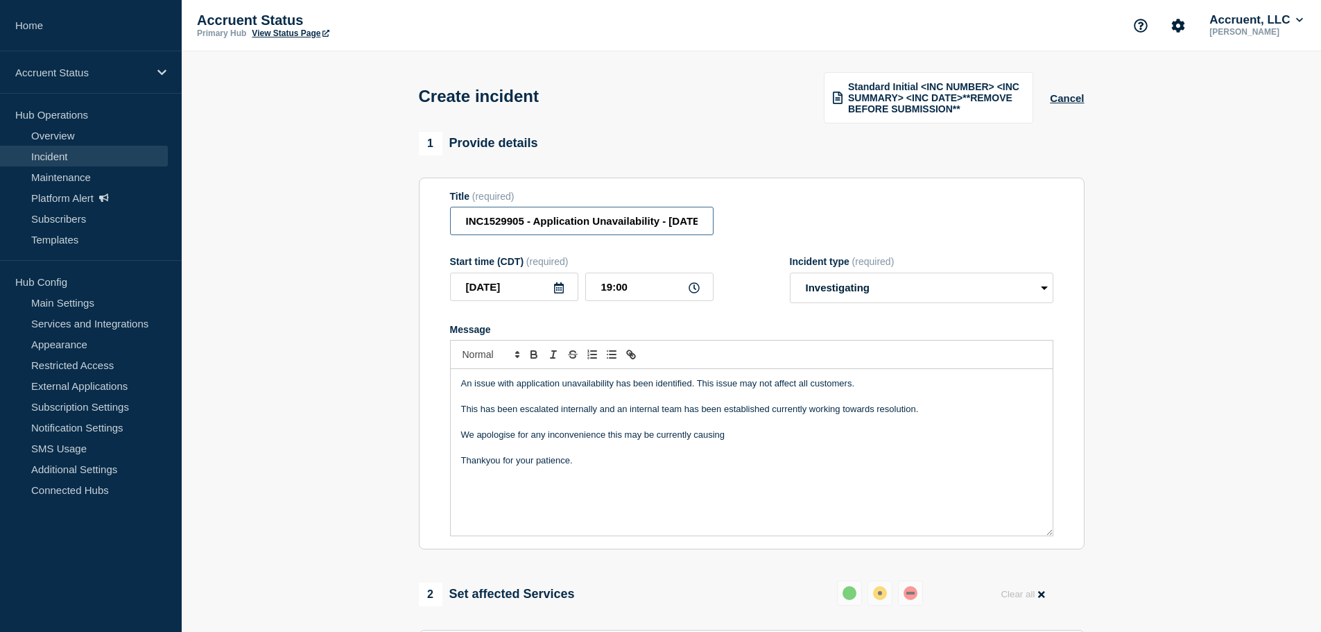
scroll to position [0, 76]
drag, startPoint x: 600, startPoint y: 214, endPoint x: 822, endPoint y: 217, distance: 221.2
click at [822, 217] on div "Title (required) INC1529905 - Application Unavailability - 23rd September 2025" at bounding box center [751, 213] width 603 height 45
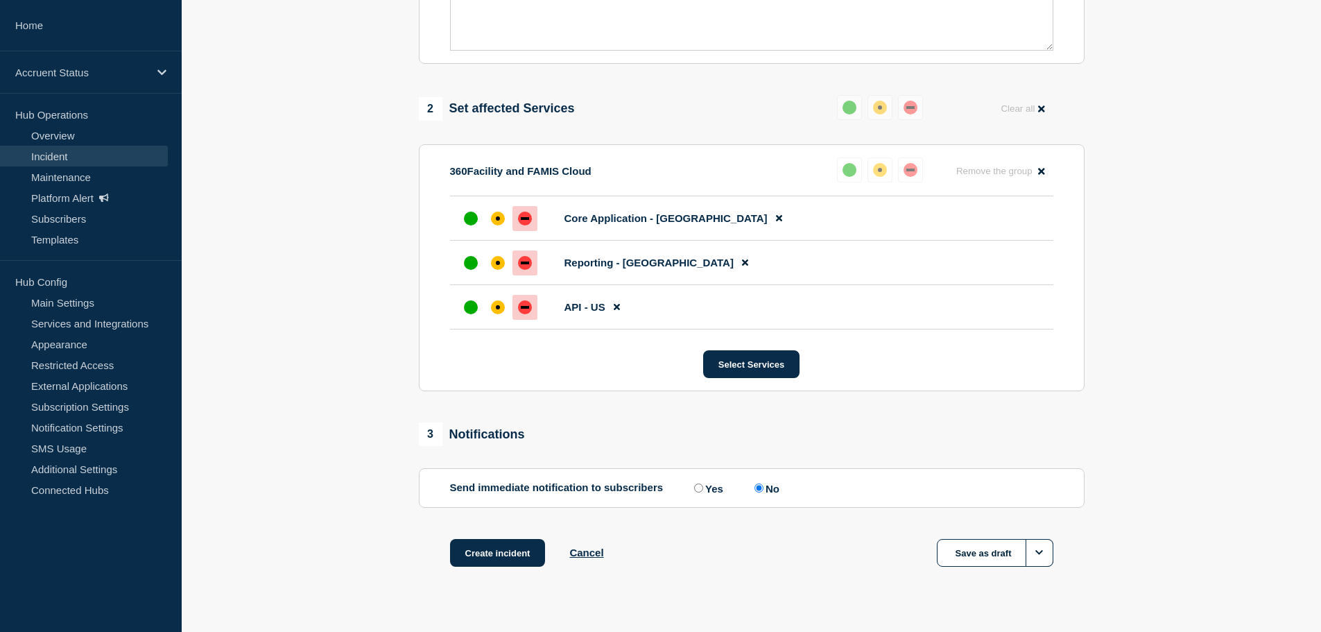
scroll to position [0, 0]
click at [761, 488] on input "No" at bounding box center [758, 487] width 9 height 9
click at [528, 556] on button "Create incident" at bounding box center [498, 553] width 96 height 28
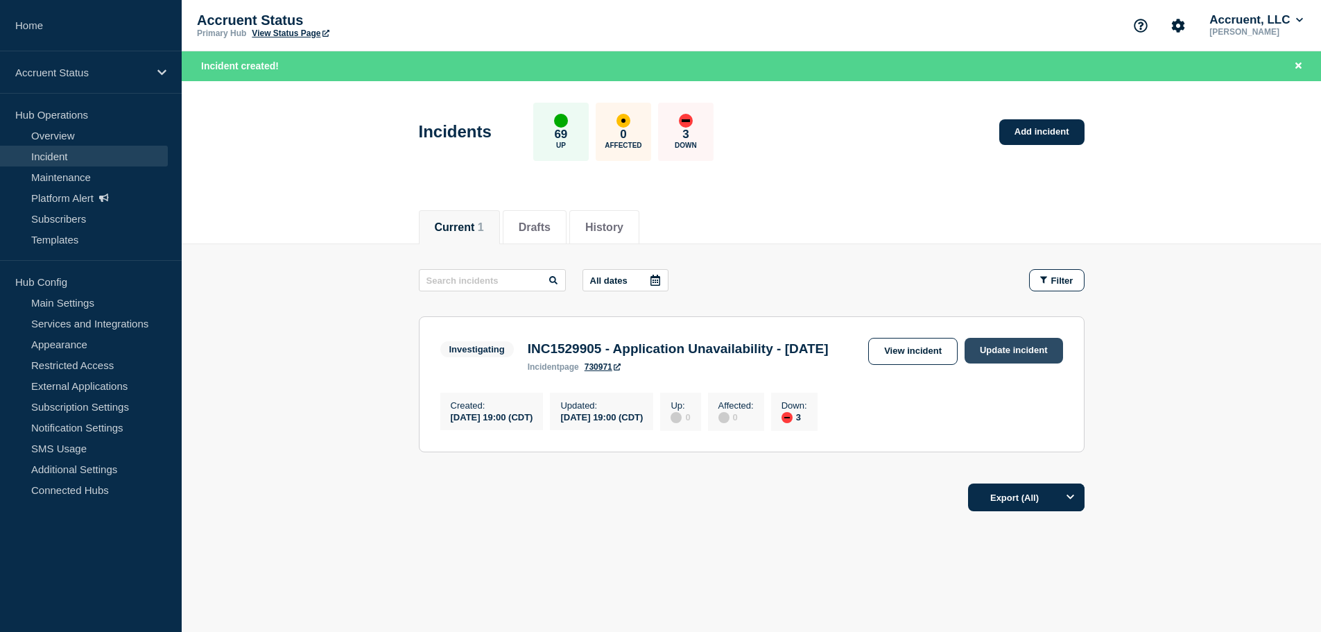
click at [1022, 349] on link "Update incident" at bounding box center [1013, 351] width 98 height 26
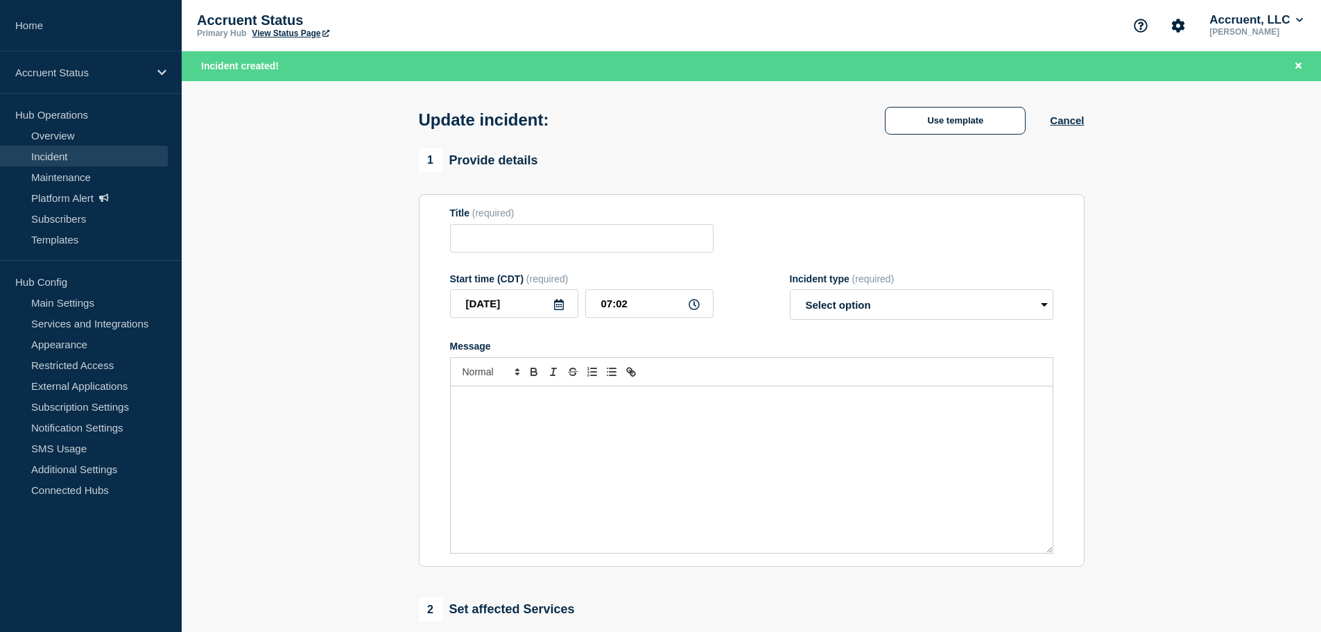
type input "INC1529905 - Application Unavailability - 23rd September 2025"
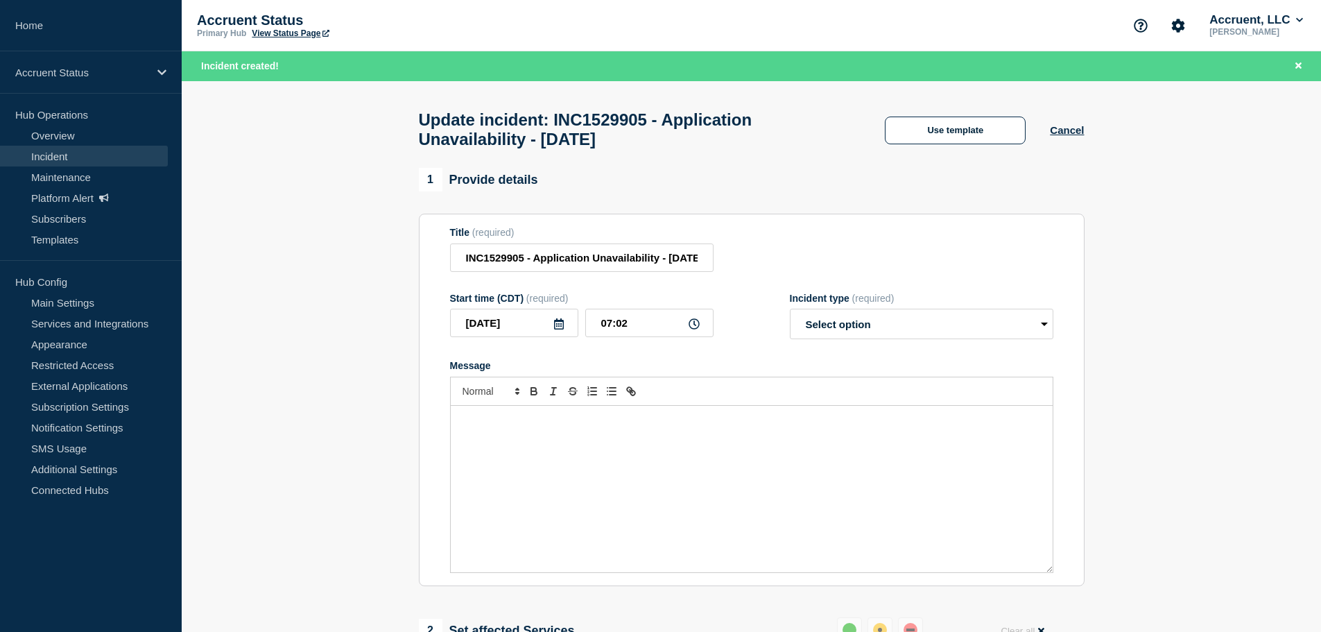
click at [559, 329] on icon at bounding box center [559, 323] width 10 height 11
click at [461, 365] on icon "button" at bounding box center [467, 369] width 17 height 17
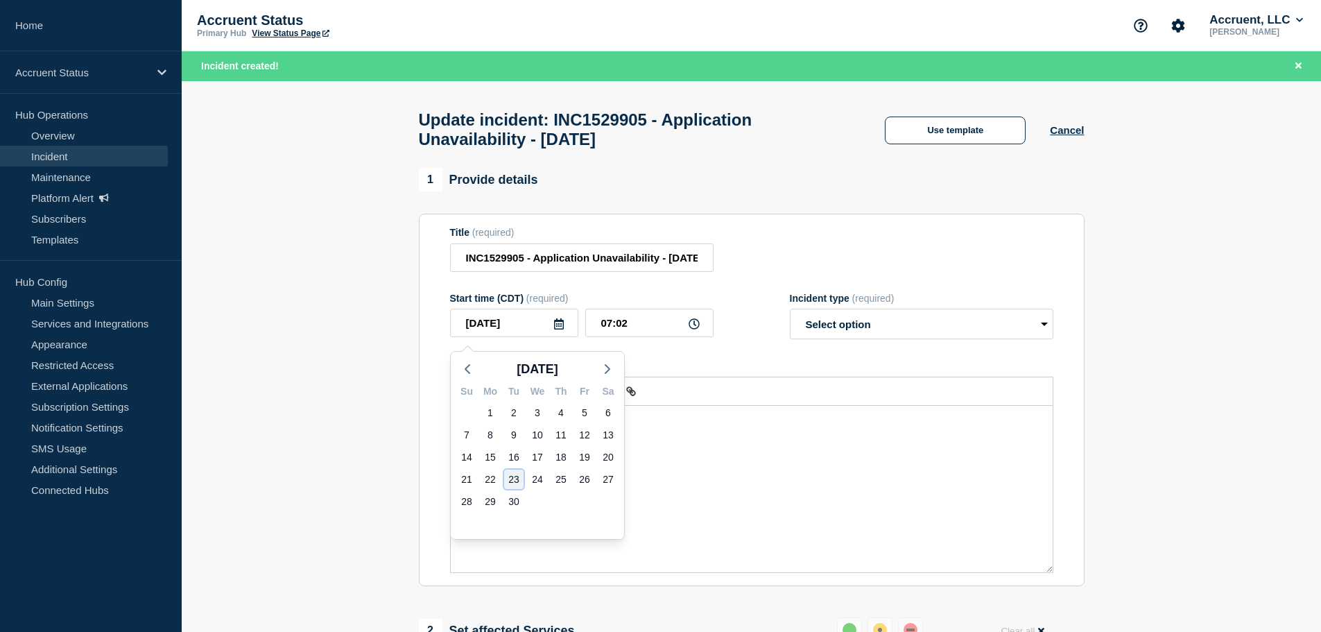
click at [516, 481] on div "23" at bounding box center [513, 478] width 19 height 19
type input "2025-09-23"
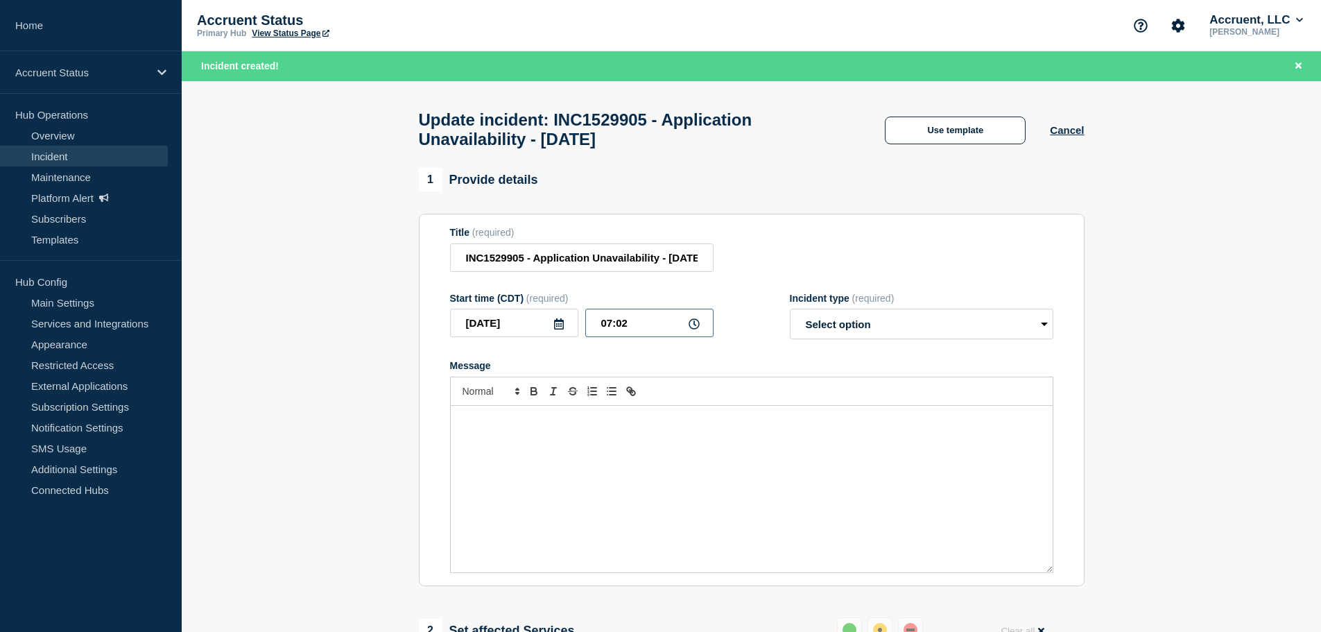
click at [608, 326] on input "07:02" at bounding box center [649, 323] width 128 height 28
click at [624, 330] on input "19:02" at bounding box center [649, 323] width 128 height 28
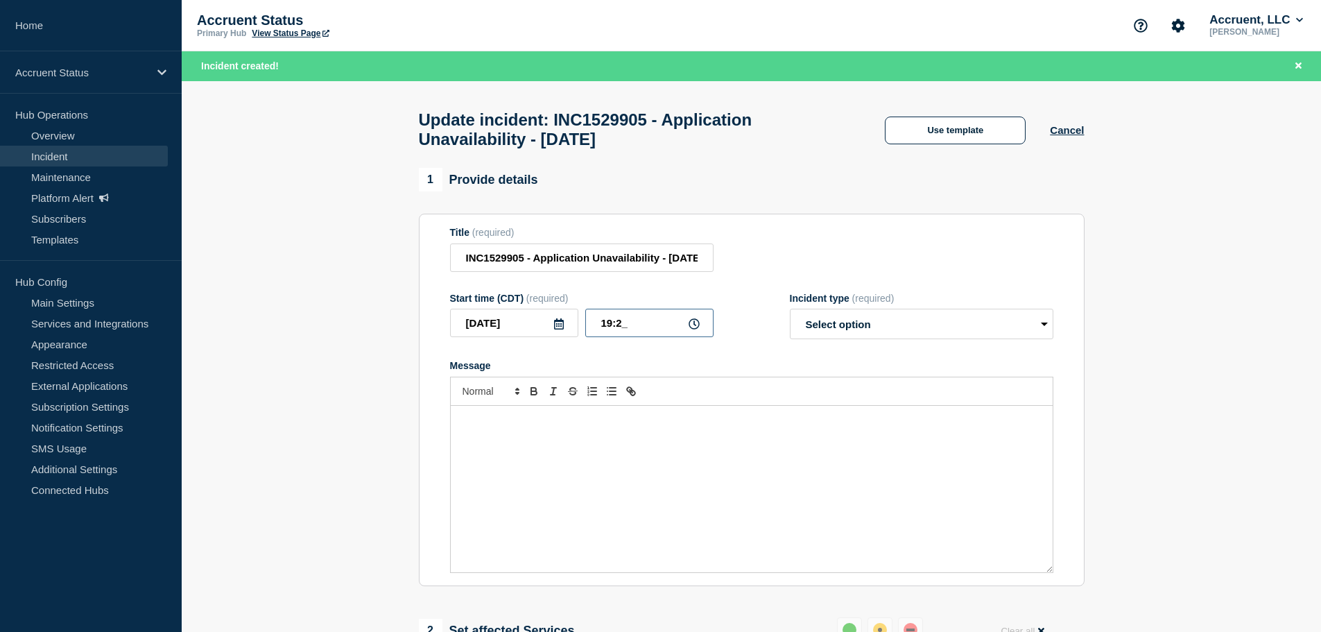
type input "19:20"
click at [944, 122] on button "Use template" at bounding box center [955, 130] width 141 height 28
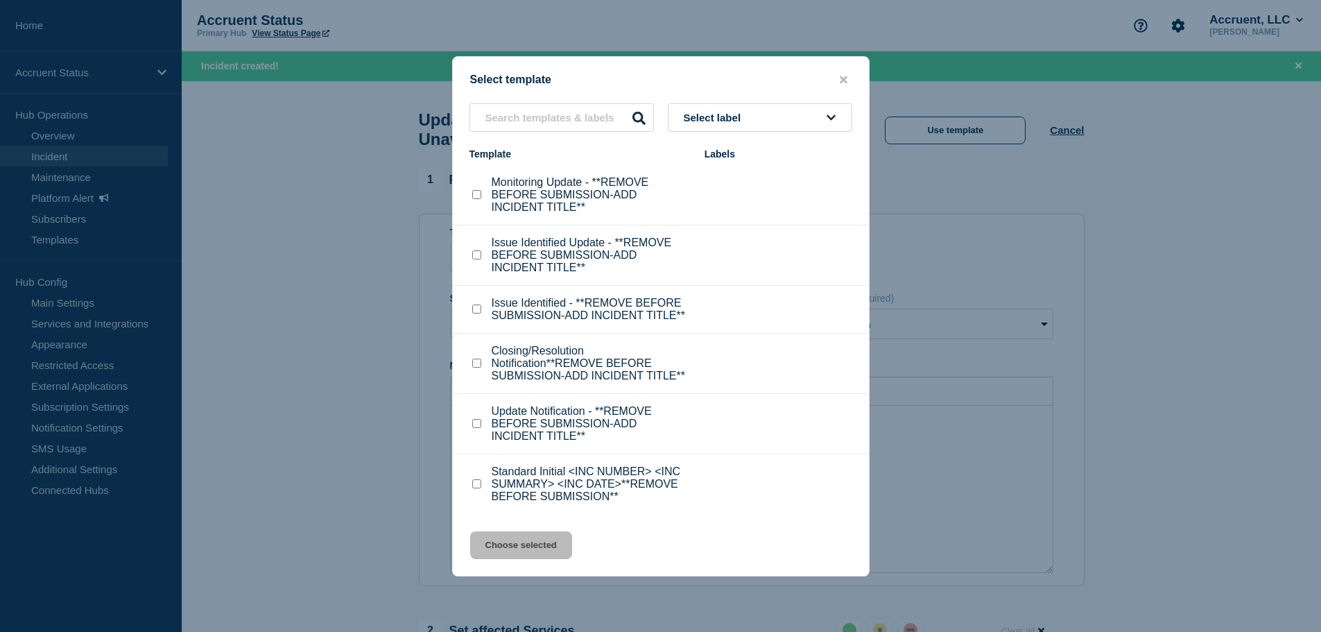
click at [472, 363] on input "Closing/Resolution Notification**REMOVE BEFORE SUBMISSION-ADD INCIDENT TITLE** …" at bounding box center [476, 362] width 9 height 9
checkbox input "true"
click at [553, 541] on button "Choose selected" at bounding box center [521, 545] width 102 height 28
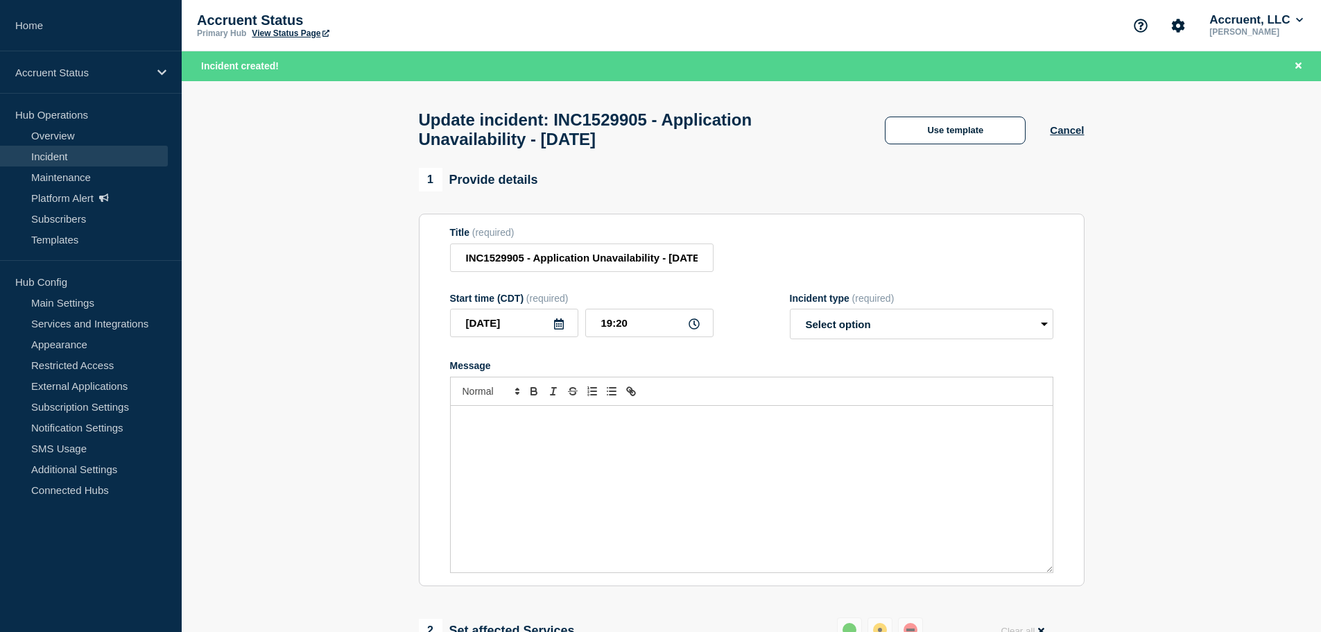
select select "resolved"
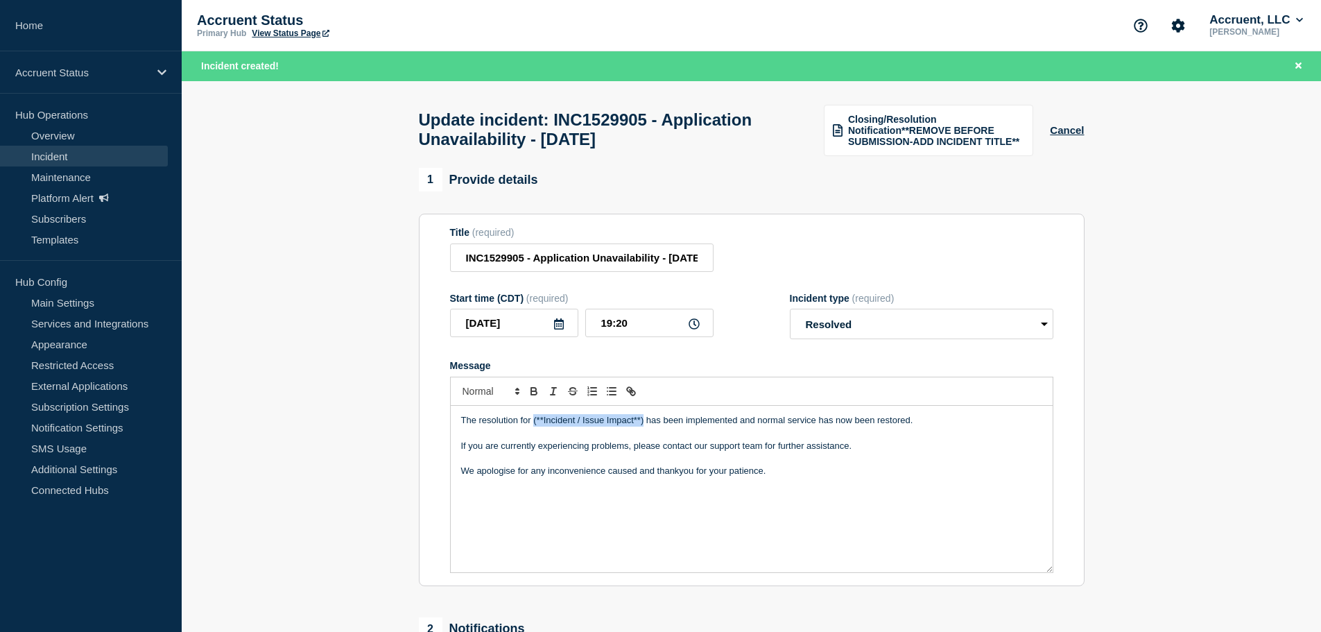
drag, startPoint x: 533, startPoint y: 426, endPoint x: 643, endPoint y: 429, distance: 109.6
click at [643, 426] on p "The resolution for (**Incident / Issue Impact**) has been implemented and norma…" at bounding box center [751, 420] width 581 height 12
drag, startPoint x: 487, startPoint y: 265, endPoint x: 817, endPoint y: 265, distance: 330.0
click at [817, 265] on div "Title (required) INC1529905 - Application Unavailability - 23rd September 2025" at bounding box center [751, 249] width 603 height 45
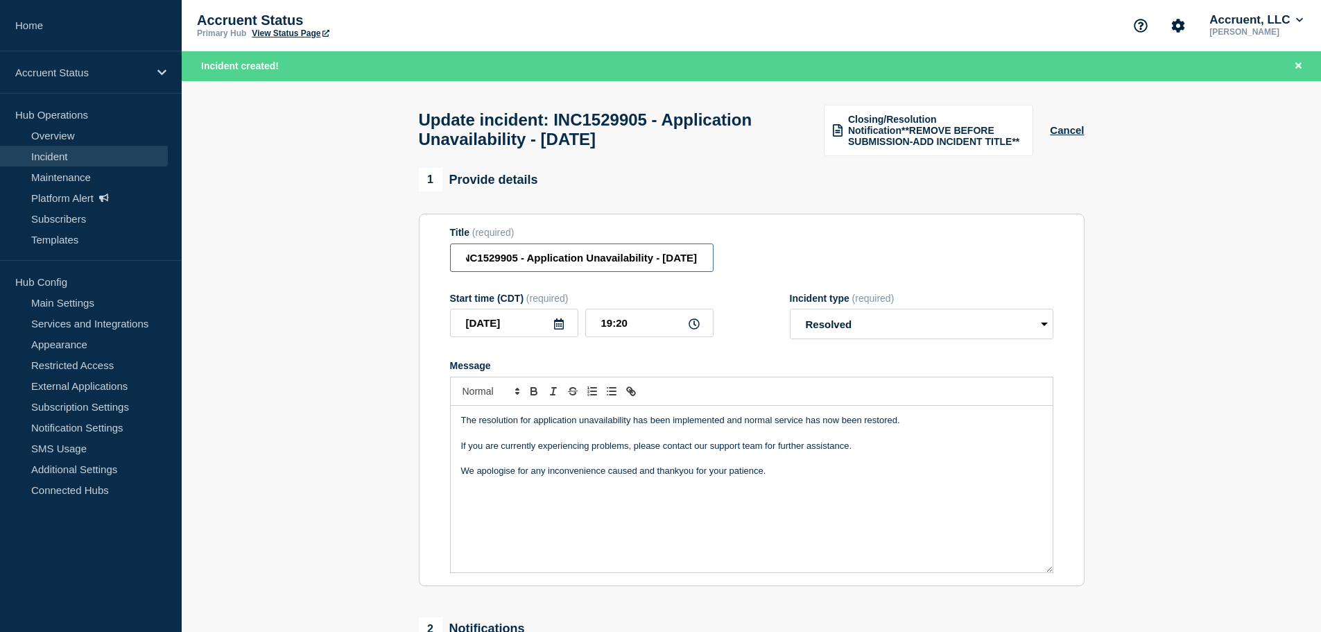
click at [629, 267] on input "INC1529905 - Application Unavailability - 23rd September 2025" at bounding box center [581, 257] width 263 height 28
click at [1164, 314] on section "1 Provide details Title (required) INC1529905 - Application Unavailability - 23…" at bounding box center [751, 538] width 1139 height 740
click at [1096, 424] on section "1 Provide details Title (required) INC1529905 - Application Unavailability - 23…" at bounding box center [751, 538] width 1139 height 740
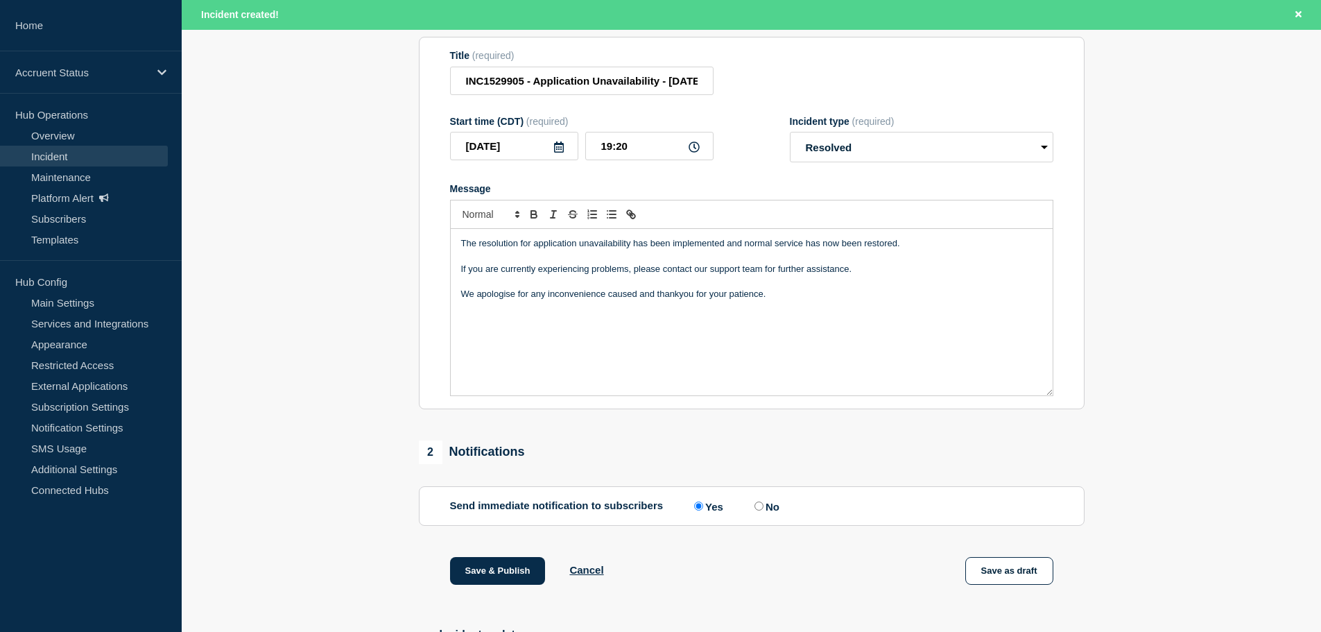
scroll to position [277, 0]
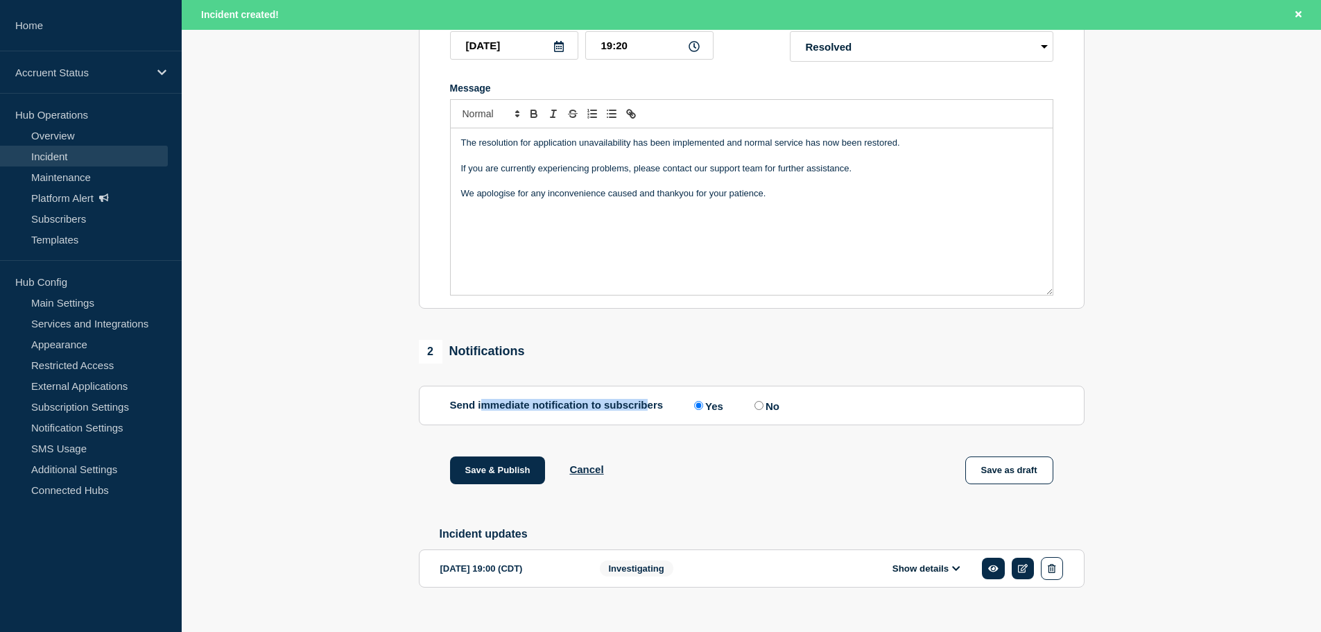
drag, startPoint x: 485, startPoint y: 412, endPoint x: 644, endPoint y: 412, distance: 159.5
click at [644, 412] on p "Send immediate notification to subscribers" at bounding box center [557, 405] width 214 height 13
click at [763, 410] on input "No" at bounding box center [758, 405] width 9 height 9
radio input "true"
radio input "false"
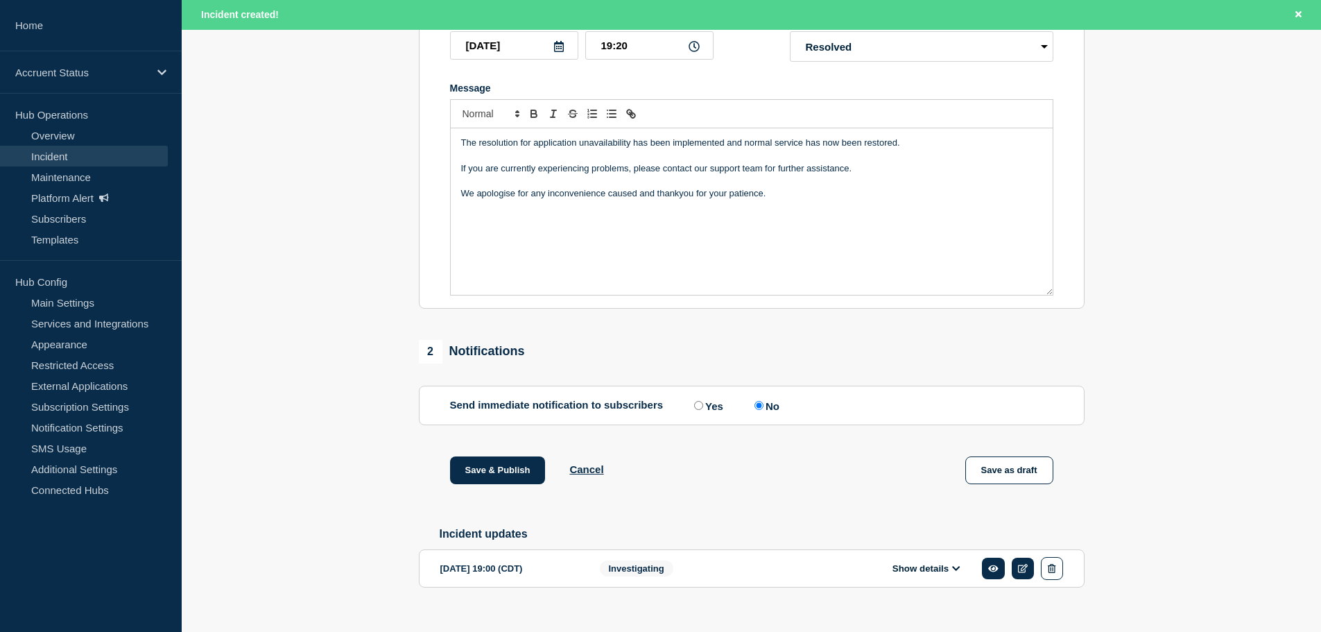
click at [1164, 383] on section "1 Provide details Title (required) INC1529905 - Application Unavailability - 23…" at bounding box center [751, 260] width 1139 height 740
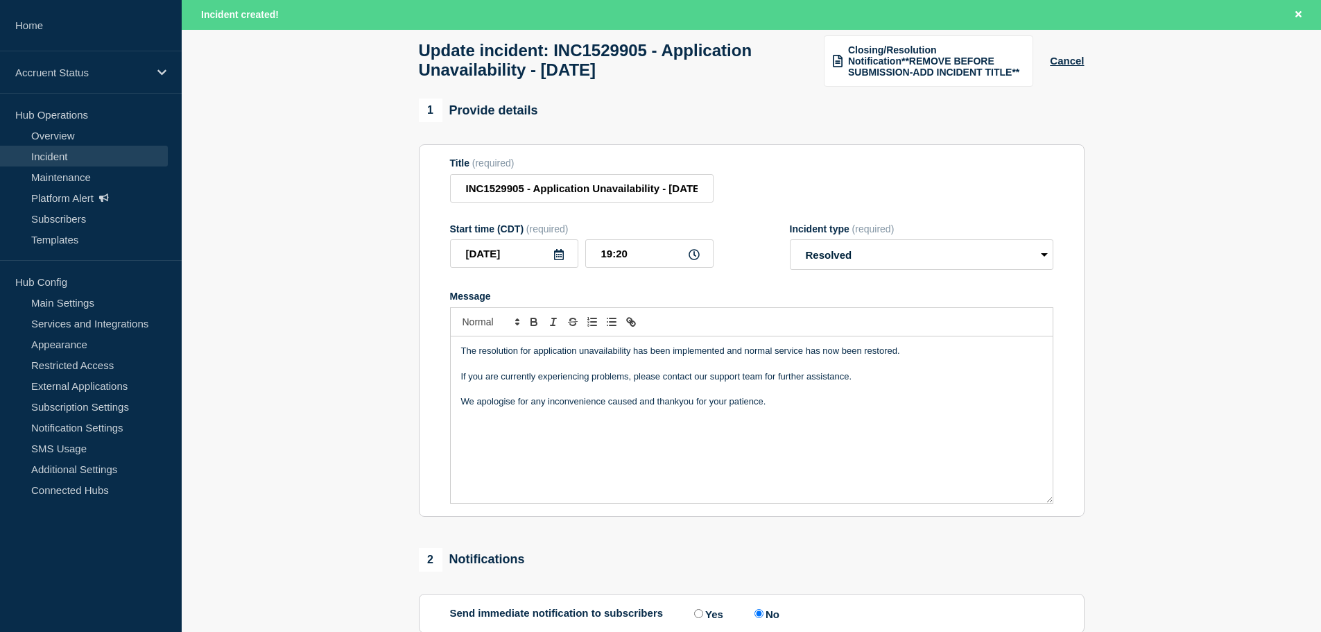
scroll to position [308, 0]
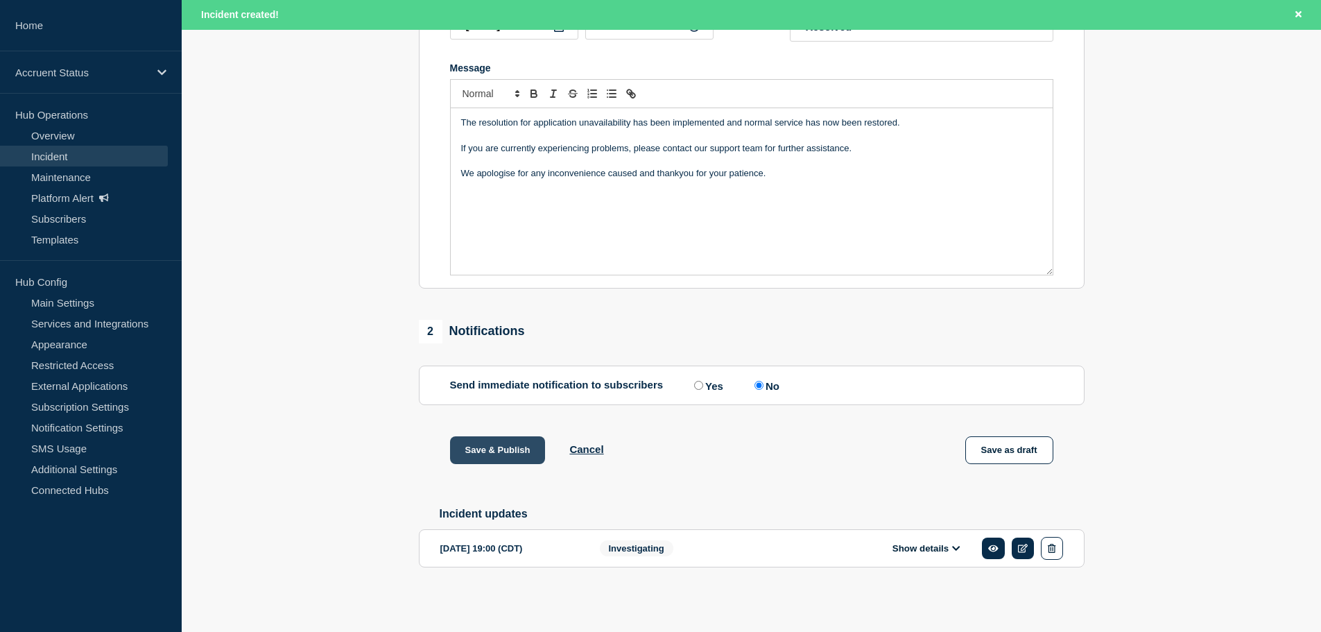
click at [503, 437] on button "Save & Publish" at bounding box center [498, 450] width 96 height 28
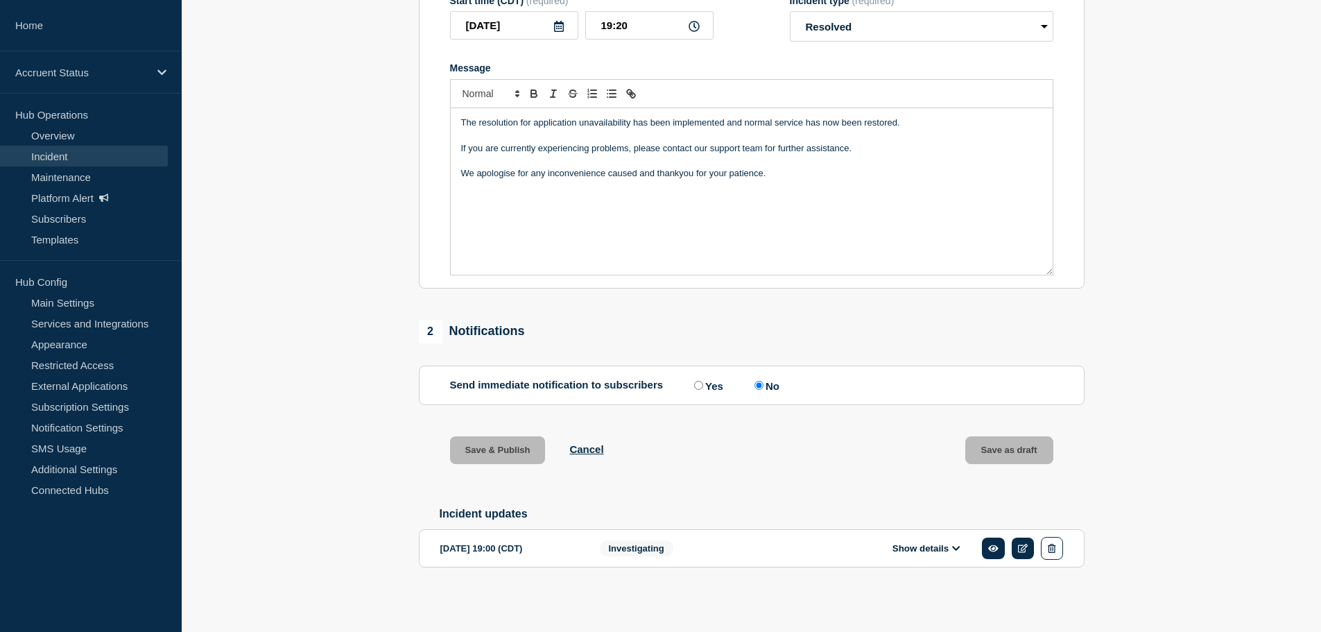
scroll to position [278, 0]
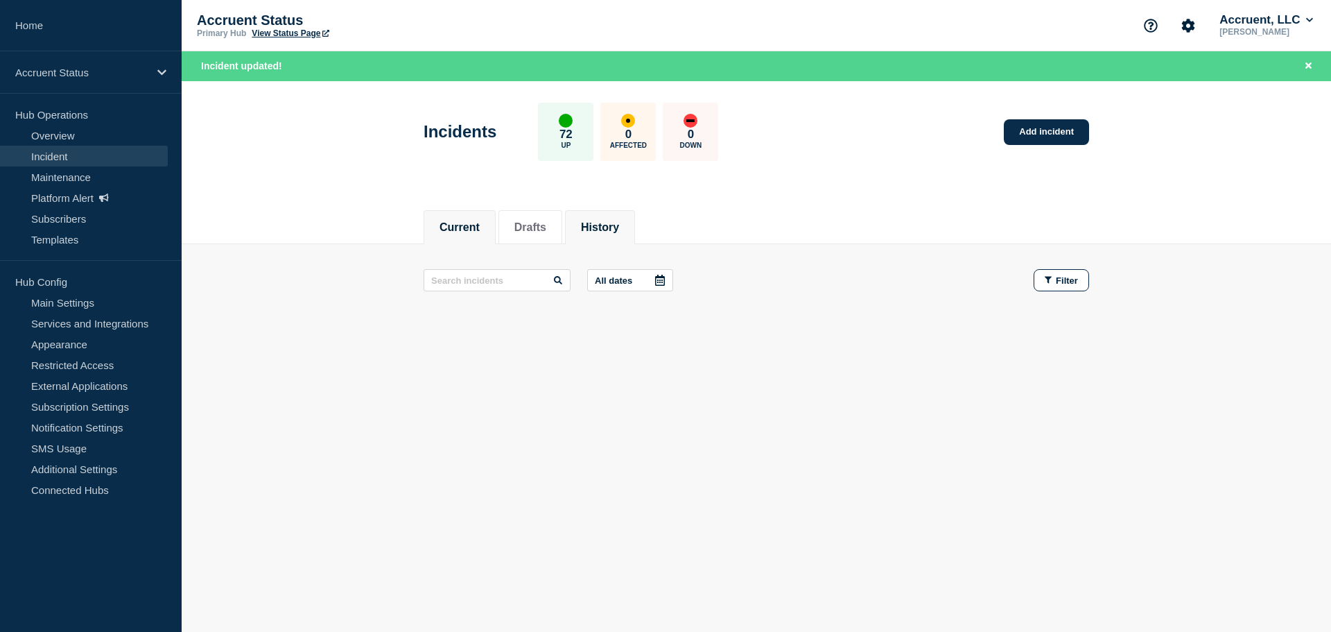
click at [579, 217] on li "History" at bounding box center [600, 227] width 70 height 34
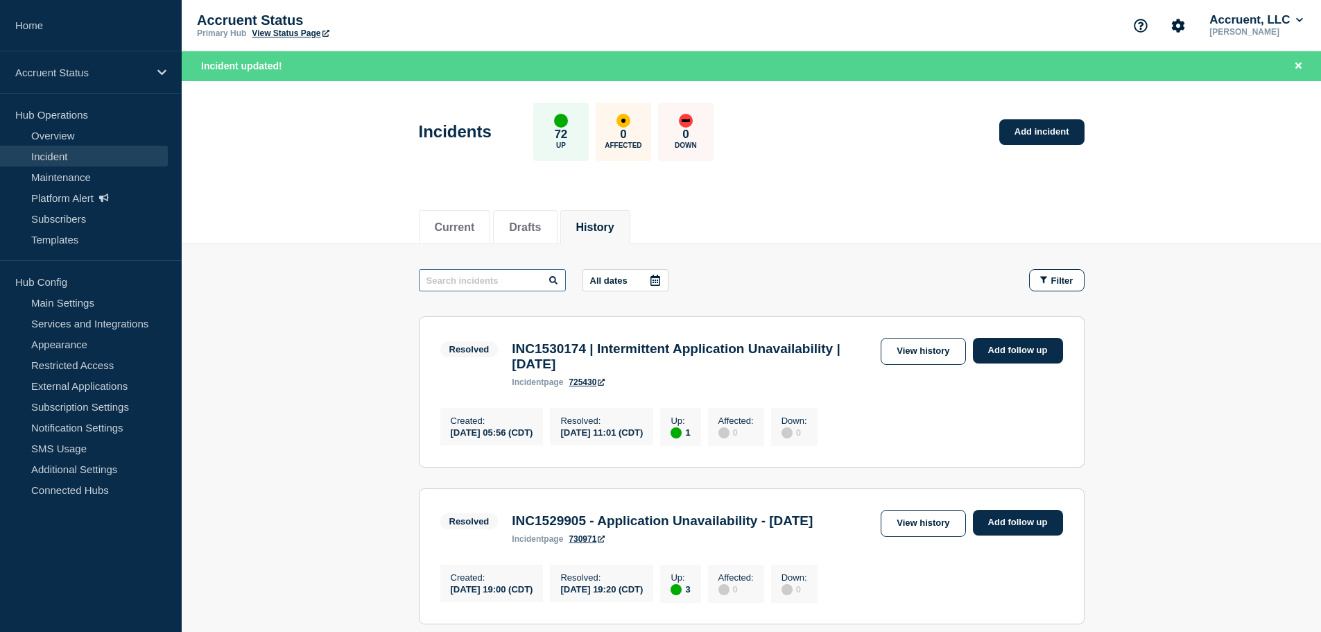
click at [450, 284] on input "text" at bounding box center [492, 280] width 147 height 22
paste input "INC1529905"
type input "INC1529905"
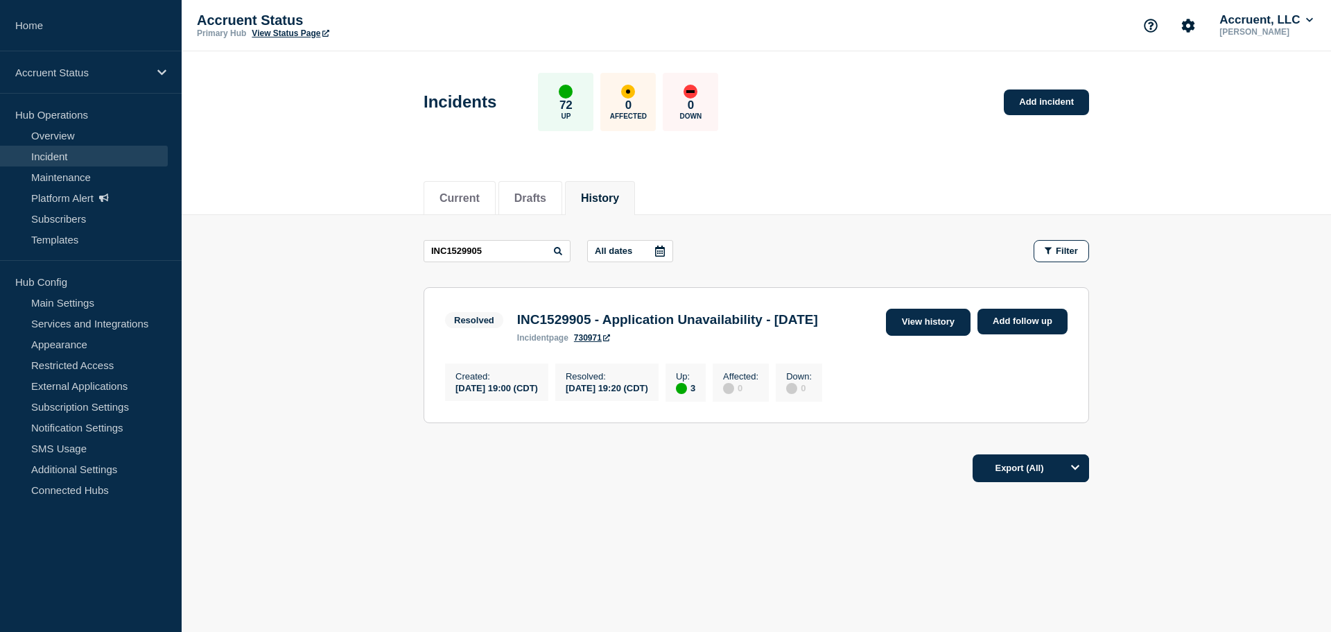
click at [947, 320] on link "View history" at bounding box center [928, 322] width 85 height 27
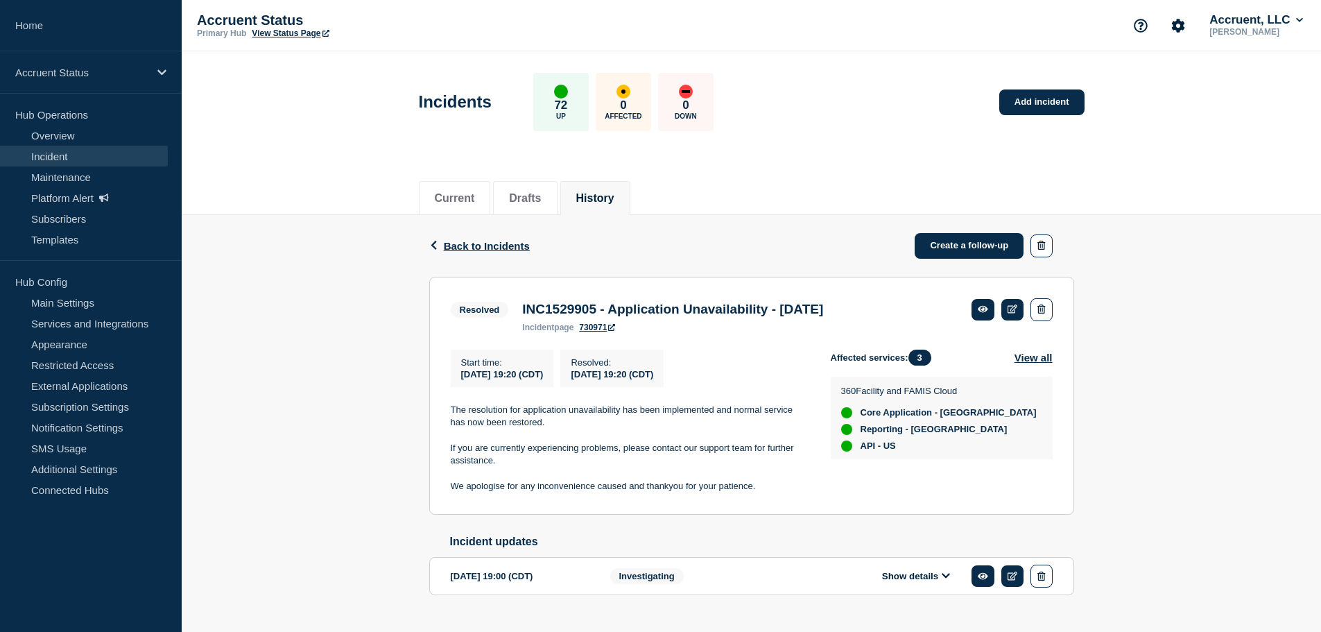
scroll to position [55, 0]
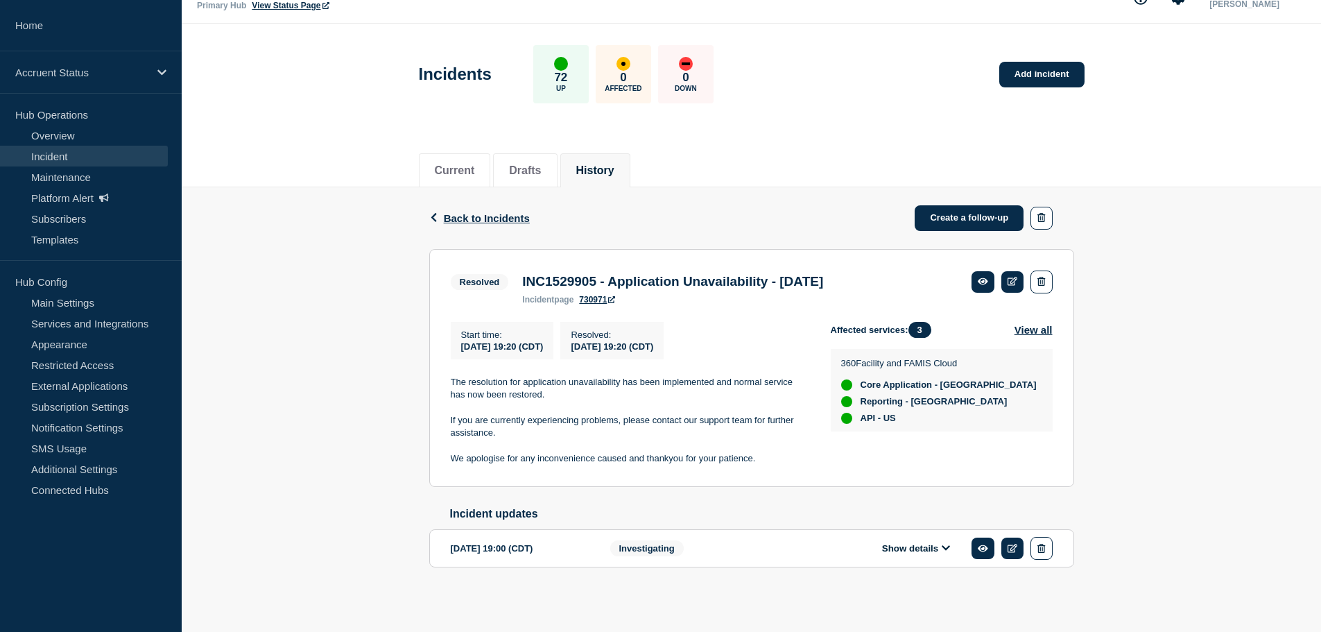
click at [917, 550] on button "Show details" at bounding box center [916, 548] width 76 height 12
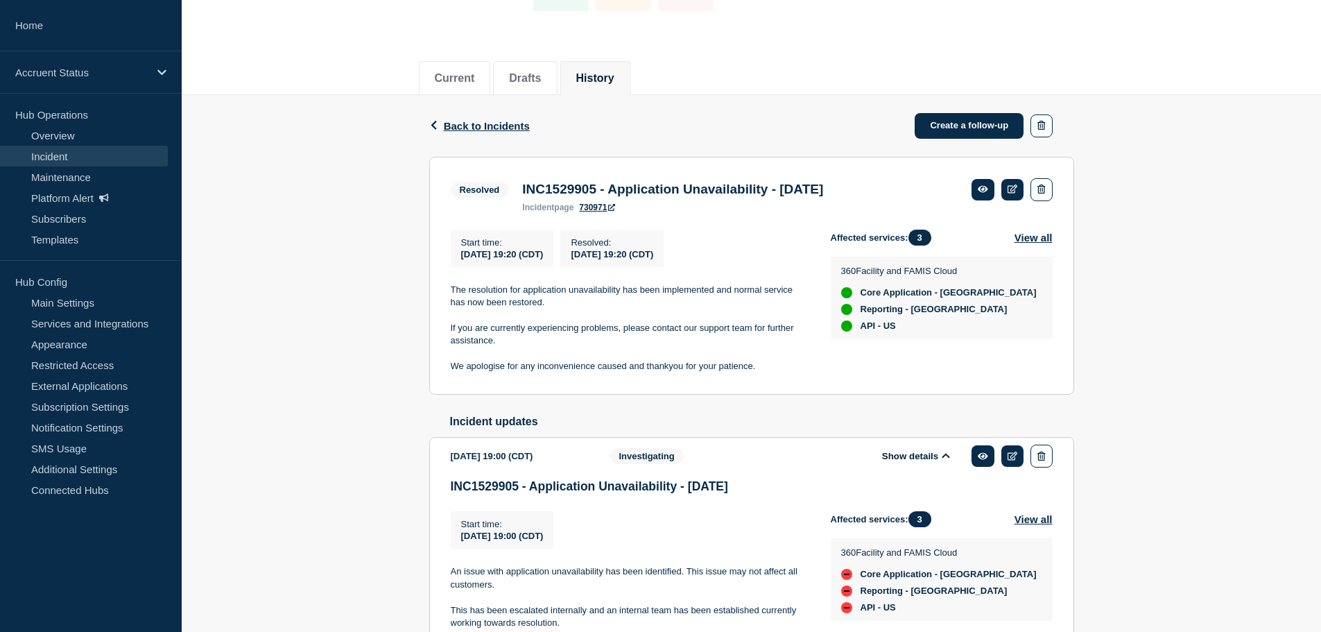
scroll to position [194, 0]
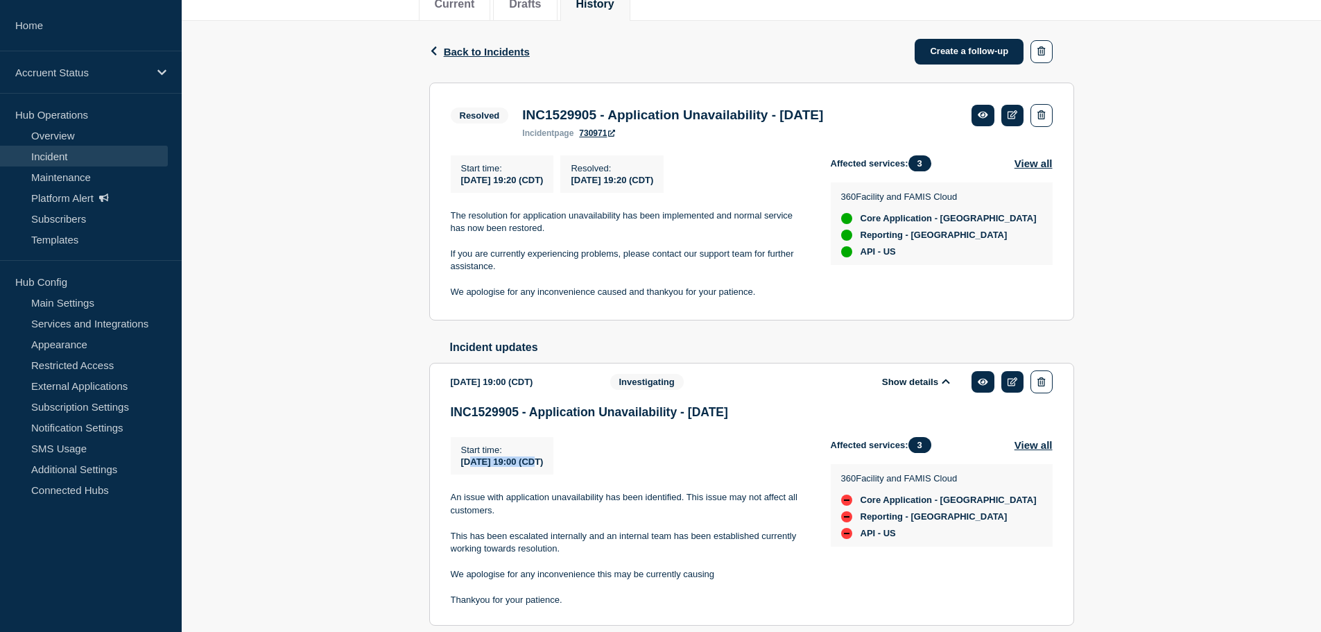
drag, startPoint x: 474, startPoint y: 491, endPoint x: 543, endPoint y: 491, distance: 68.6
click at [543, 467] on span "2025-09-23 19:00 (CDT)" at bounding box center [502, 461] width 82 height 10
drag, startPoint x: 882, startPoint y: 528, endPoint x: 967, endPoint y: 532, distance: 85.4
click at [970, 530] on div "360Facility and FAMIS Cloud Core Application - US Reporting - US API - US" at bounding box center [941, 504] width 201 height 67
drag, startPoint x: 877, startPoint y: 541, endPoint x: 952, endPoint y: 544, distance: 74.9
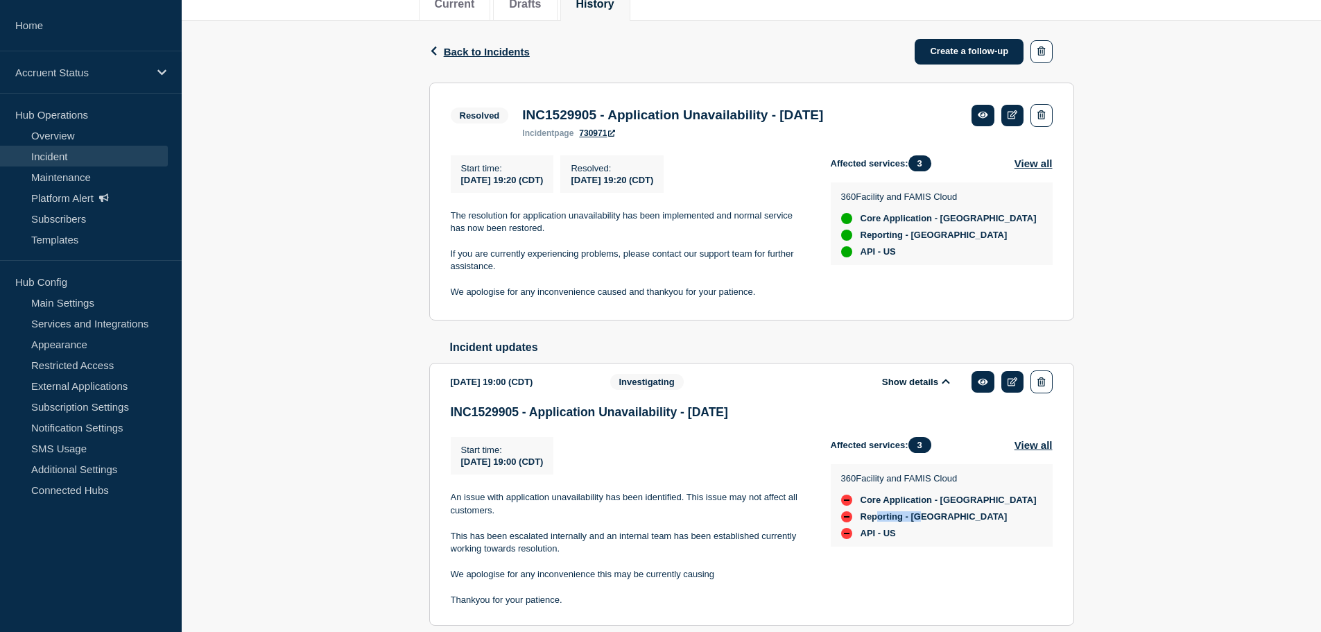
click at [952, 522] on li "Reporting - US" at bounding box center [939, 516] width 196 height 11
drag, startPoint x: 868, startPoint y: 568, endPoint x: 926, endPoint y: 568, distance: 58.2
click at [926, 539] on li "API - US" at bounding box center [939, 533] width 196 height 11
click at [1127, 300] on div "Back Back to Incidents Create a follow-up Resolved INC1529905 - Application Una…" at bounding box center [751, 345] width 1139 height 648
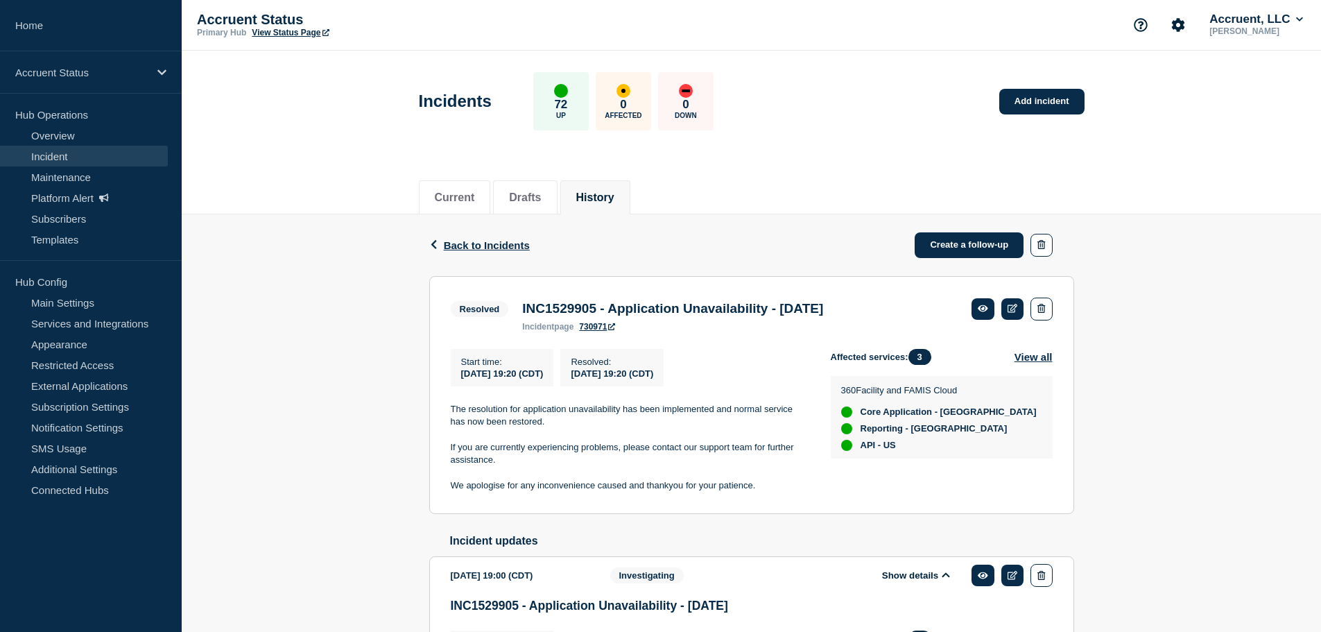
scroll to position [0, 0]
drag, startPoint x: 1000, startPoint y: 495, endPoint x: 1190, endPoint y: 591, distance: 213.0
